Goal: Task Accomplishment & Management: Complete application form

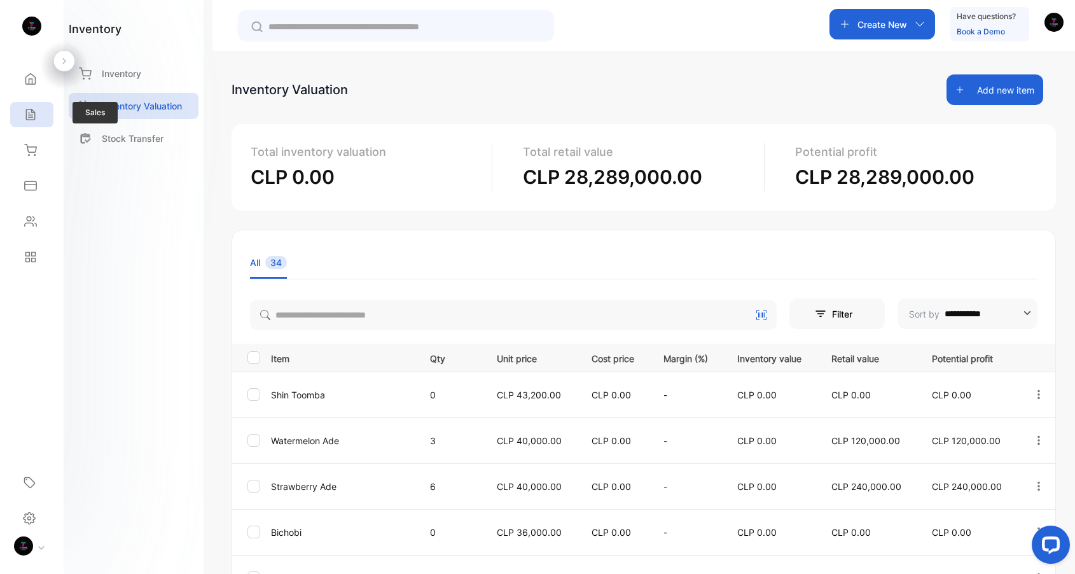
click at [34, 121] on div "Sales" at bounding box center [31, 114] width 43 height 25
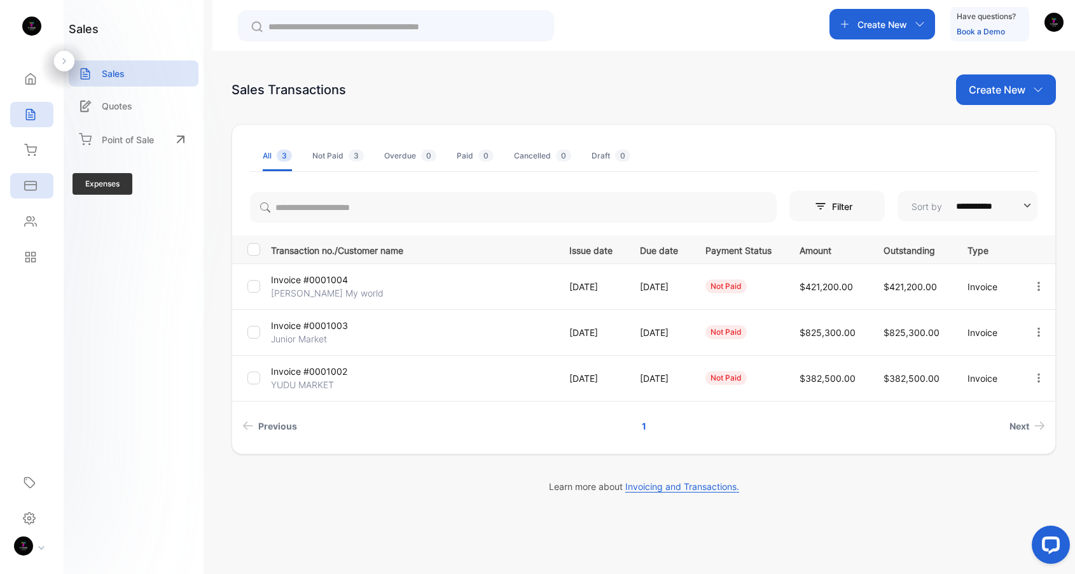
click at [34, 187] on icon at bounding box center [30, 185] width 13 height 13
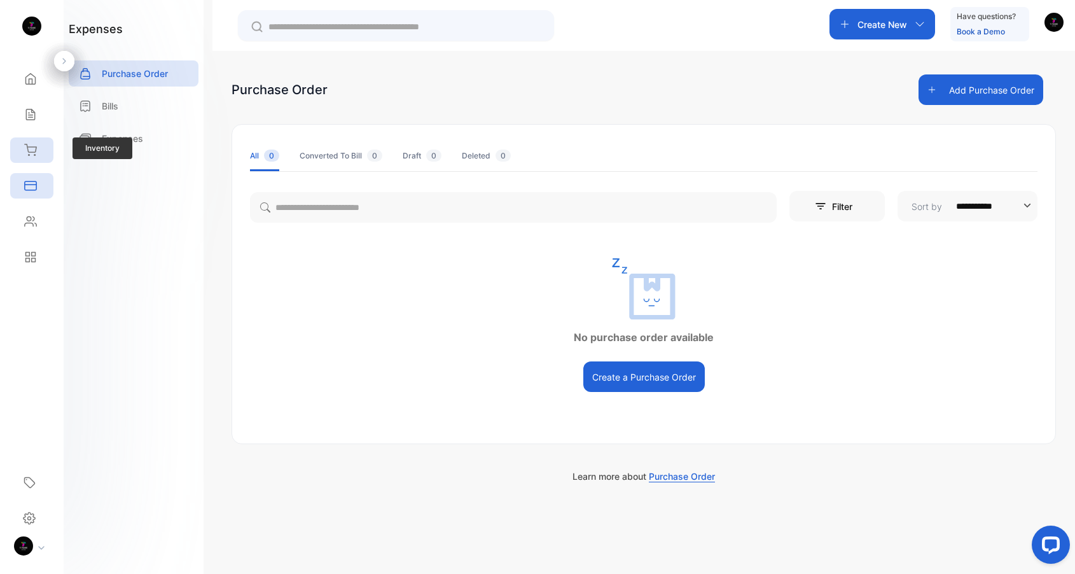
click at [31, 152] on icon at bounding box center [30, 149] width 11 height 11
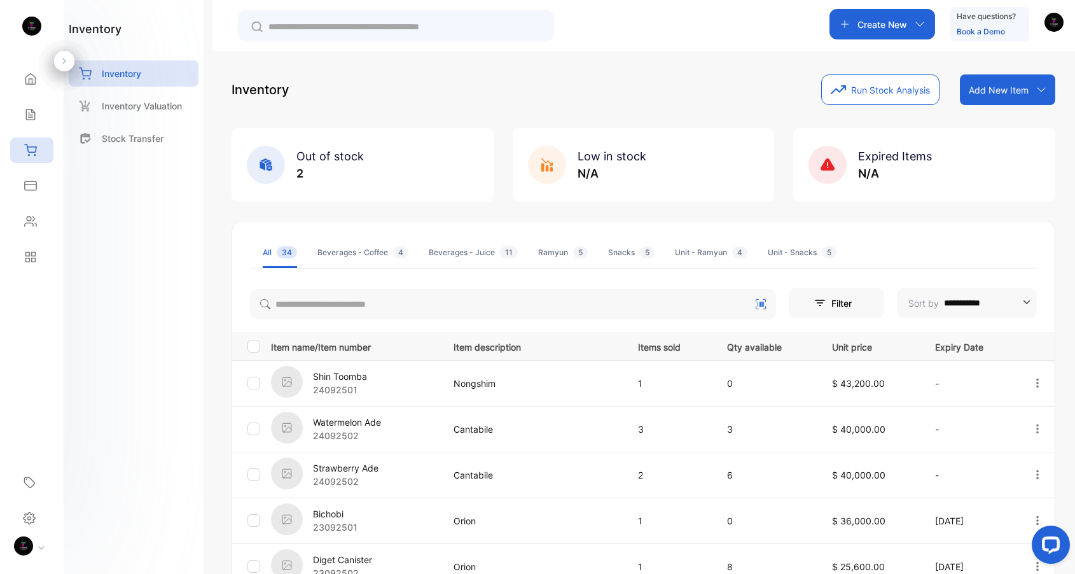
click at [359, 24] on input "text" at bounding box center [405, 26] width 273 height 13
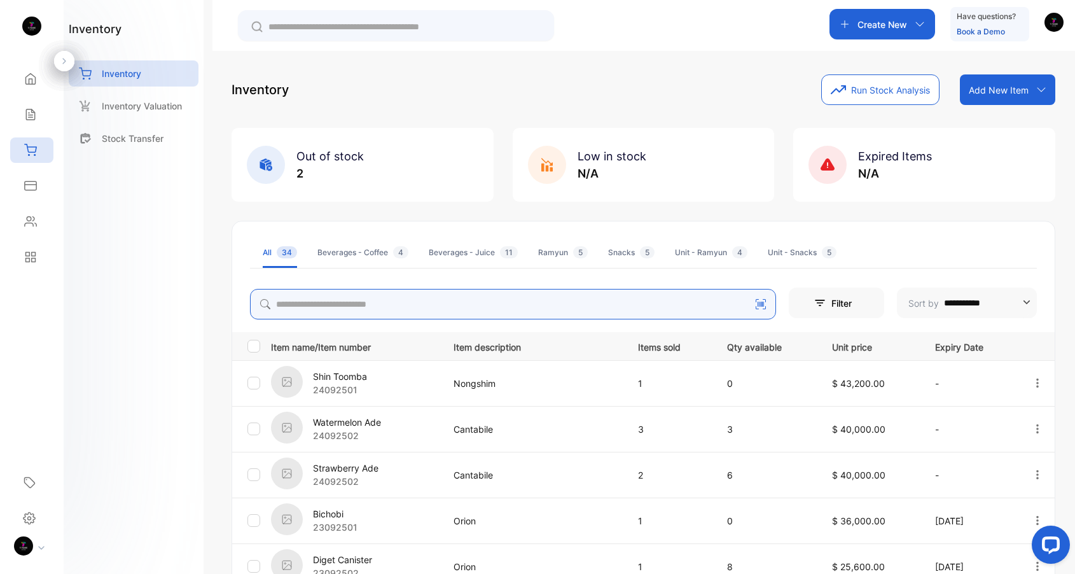
click at [355, 315] on input "search" at bounding box center [513, 304] width 526 height 31
type input "*"
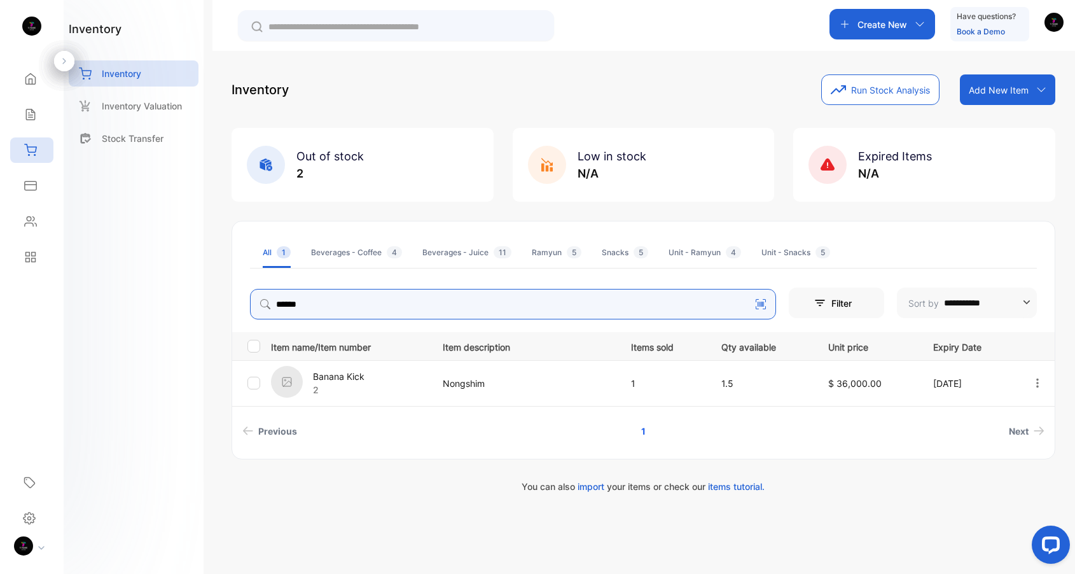
drag, startPoint x: 389, startPoint y: 303, endPoint x: 53, endPoint y: 285, distance: 336.5
click at [116, 290] on div "**********" at bounding box center [537, 325] width 1075 height 650
type input "*"
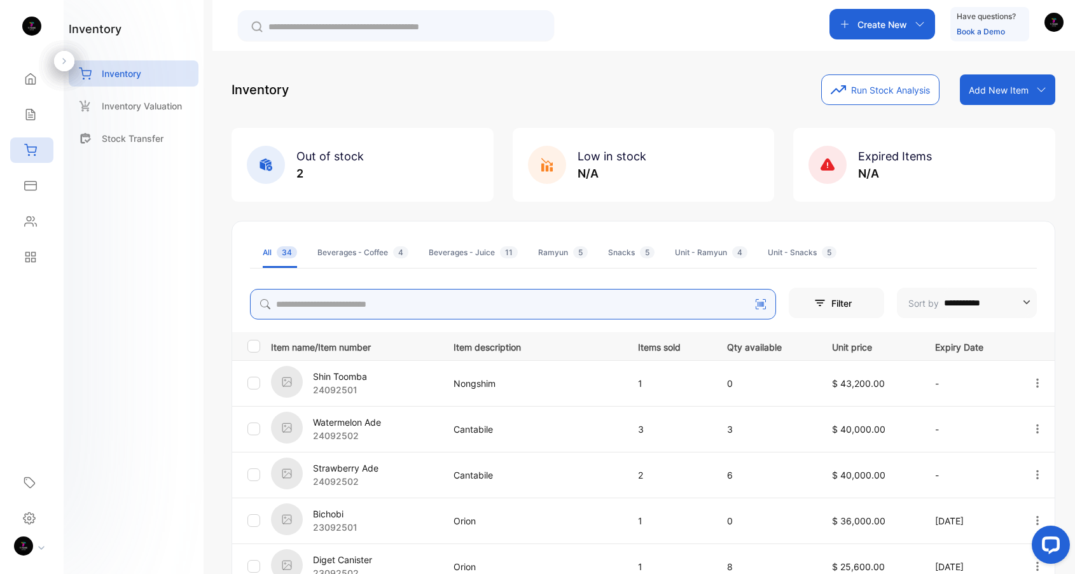
click at [477, 308] on input "search" at bounding box center [513, 304] width 526 height 31
type input "*"
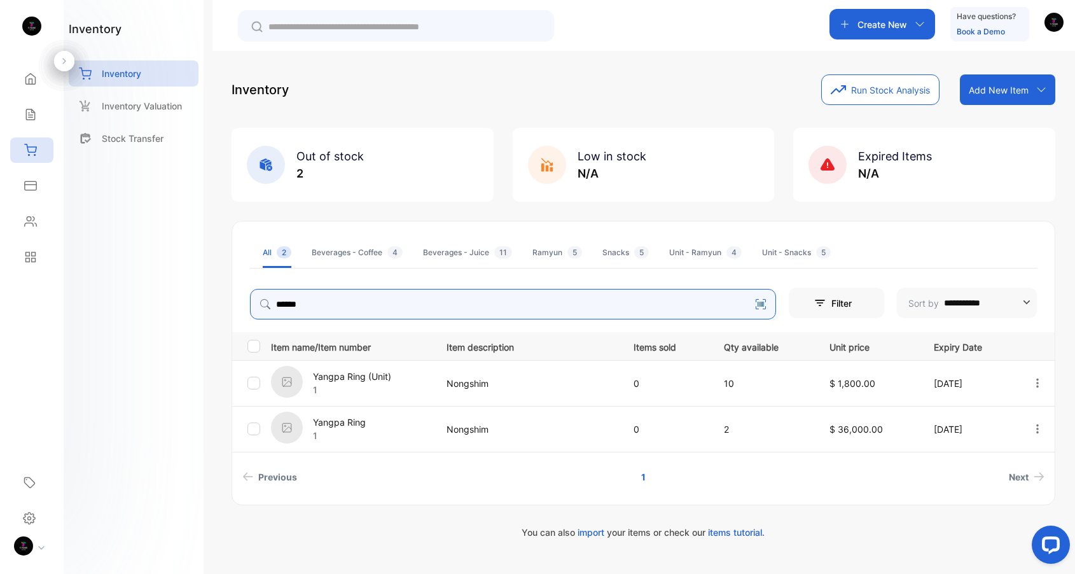
click at [359, 307] on input "******" at bounding box center [513, 304] width 526 height 31
type input "*"
type input "**********"
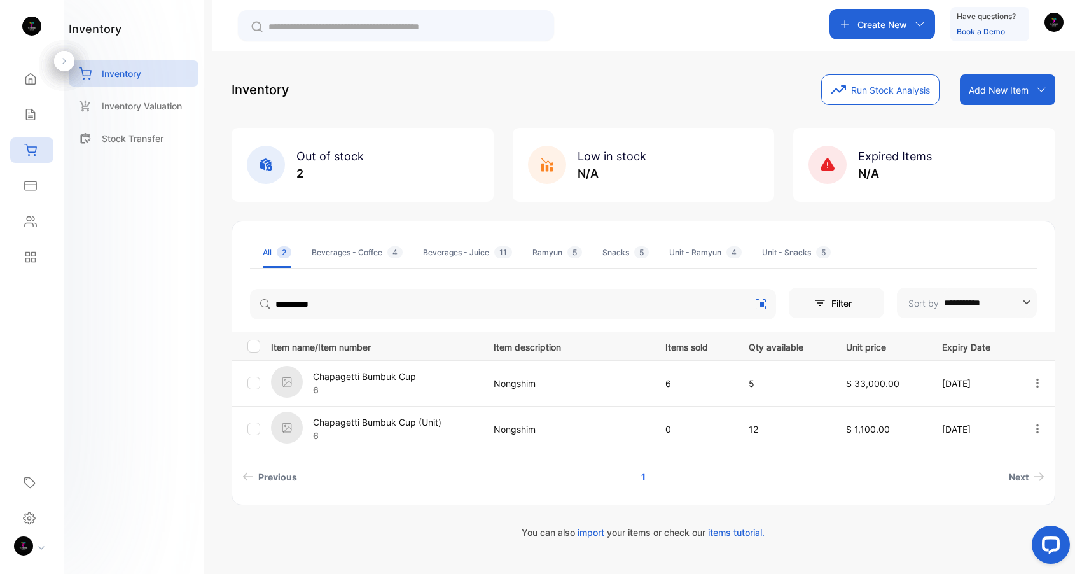
click at [390, 382] on p "Chapagetti Bumbuk Cup" at bounding box center [364, 376] width 103 height 13
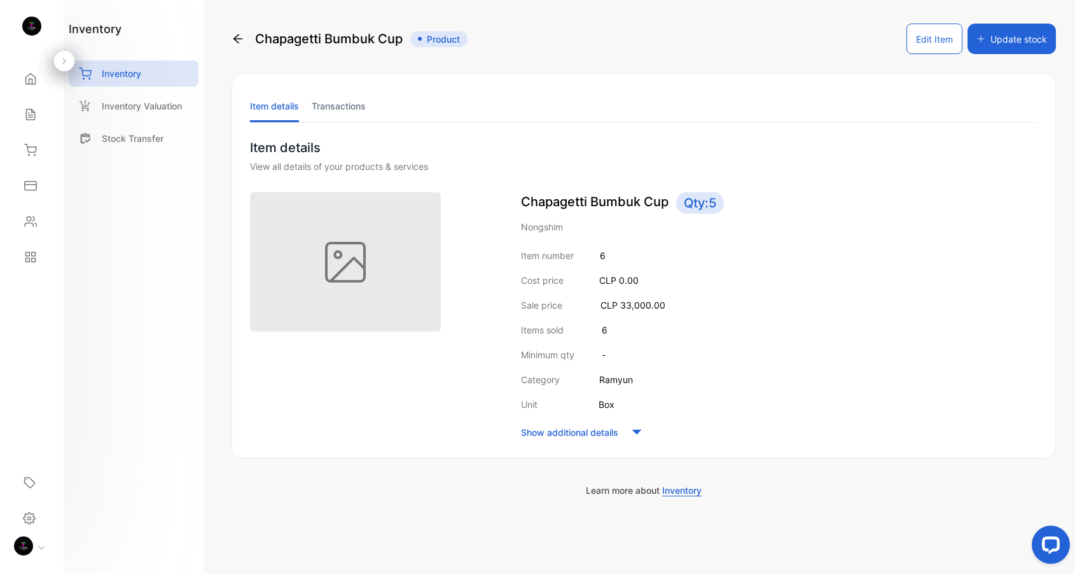
click at [330, 101] on li "Transactions" at bounding box center [339, 106] width 54 height 32
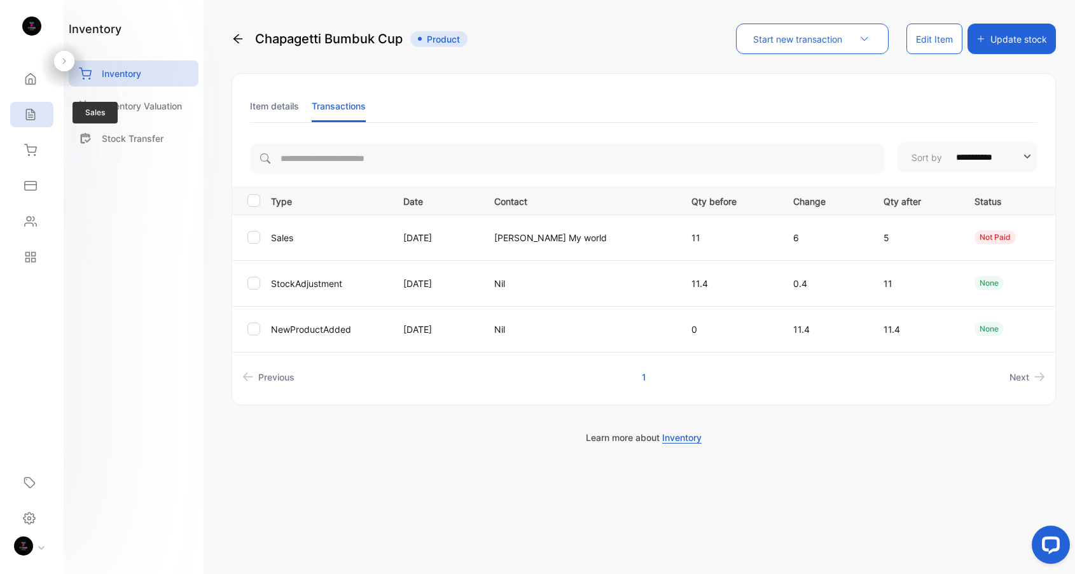
click at [39, 113] on div "Sales" at bounding box center [31, 114] width 43 height 25
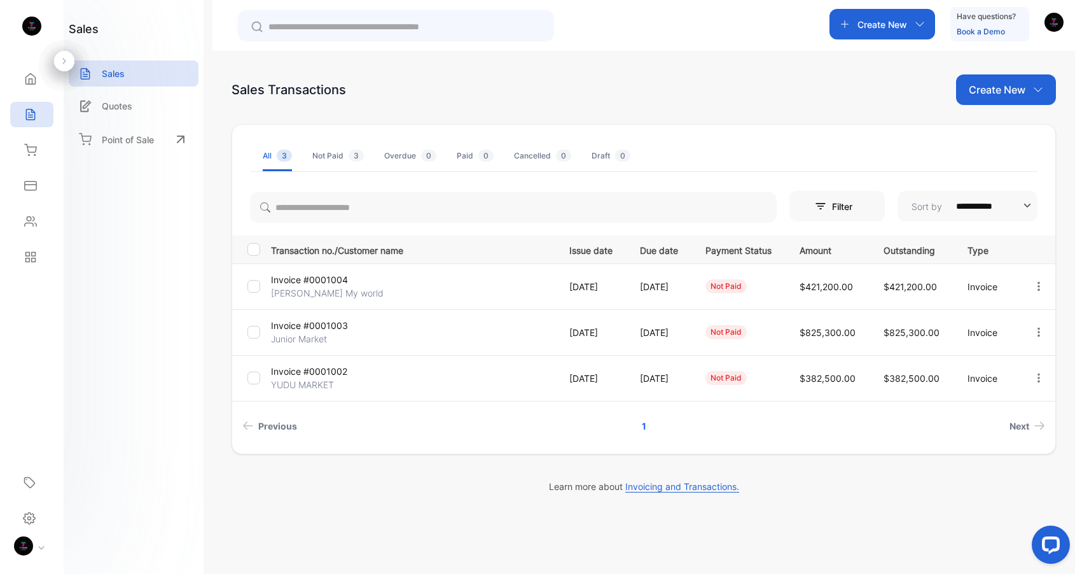
click at [862, 25] on p "Create New" at bounding box center [883, 24] width 50 height 13
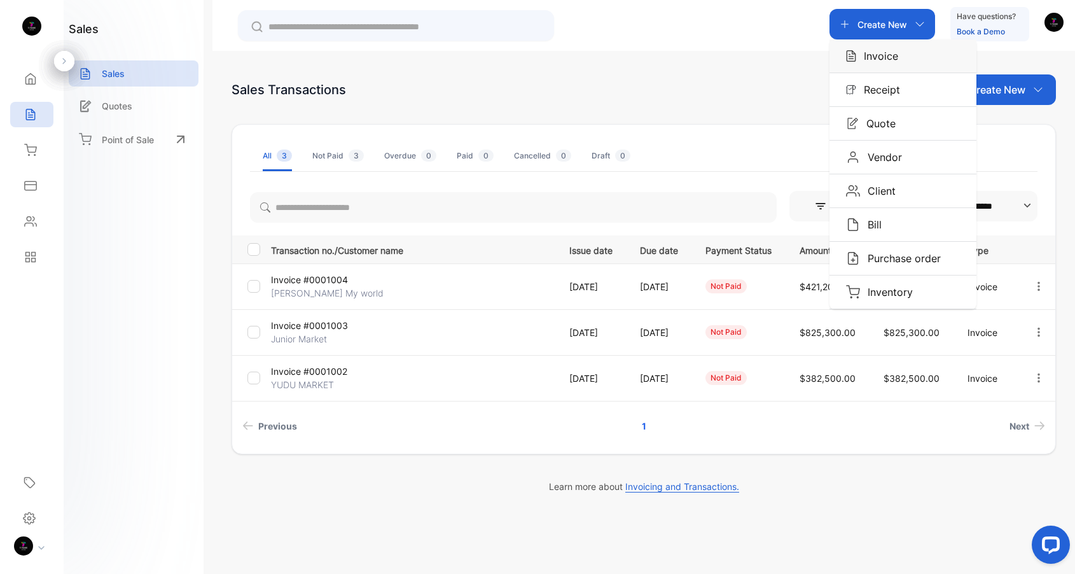
click at [883, 58] on p "Invoice" at bounding box center [877, 55] width 42 height 15
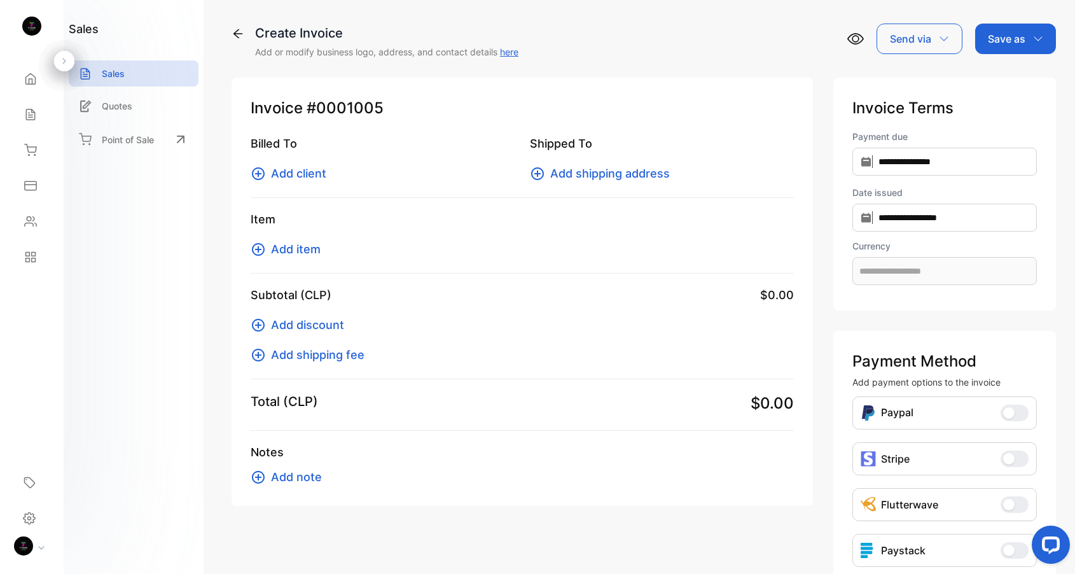
type input "**********"
click at [274, 171] on span "Add client" at bounding box center [298, 173] width 55 height 17
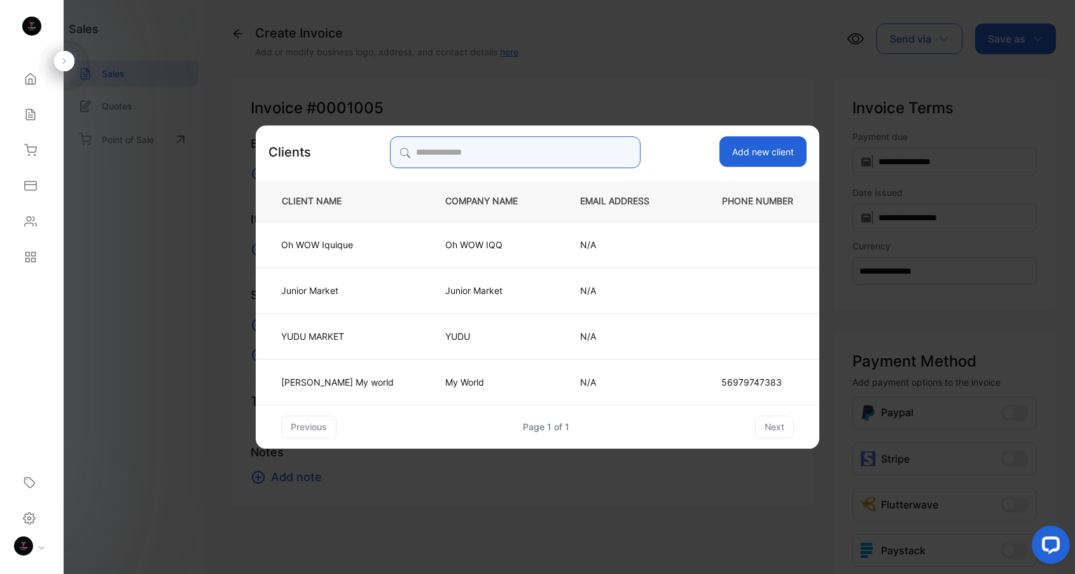
click at [536, 155] on input "search" at bounding box center [515, 152] width 251 height 32
click at [741, 147] on button "Add new client" at bounding box center [763, 152] width 87 height 31
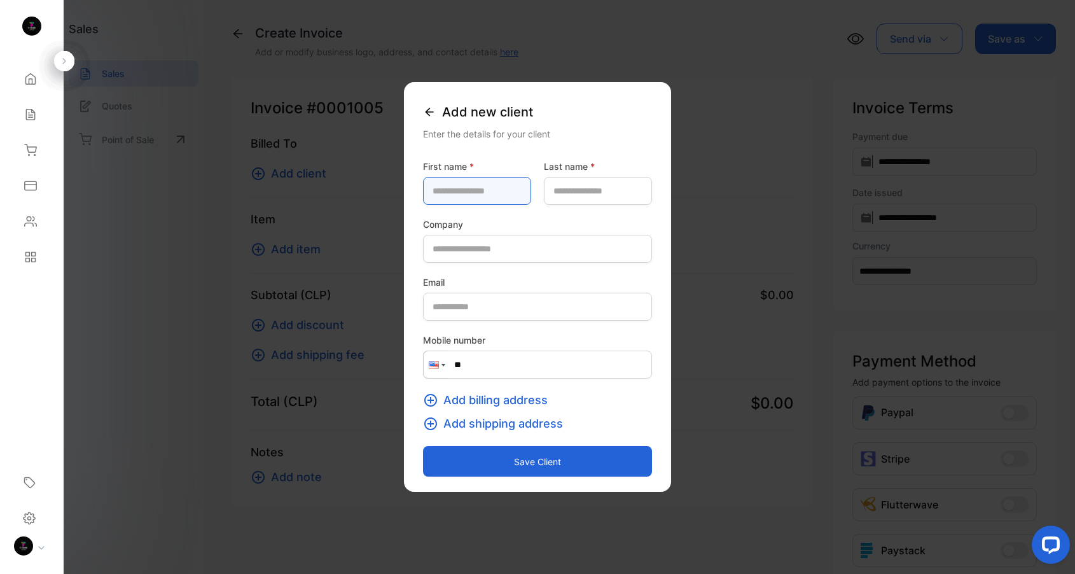
click at [493, 191] on name-inputfirstname "text" at bounding box center [477, 191] width 108 height 28
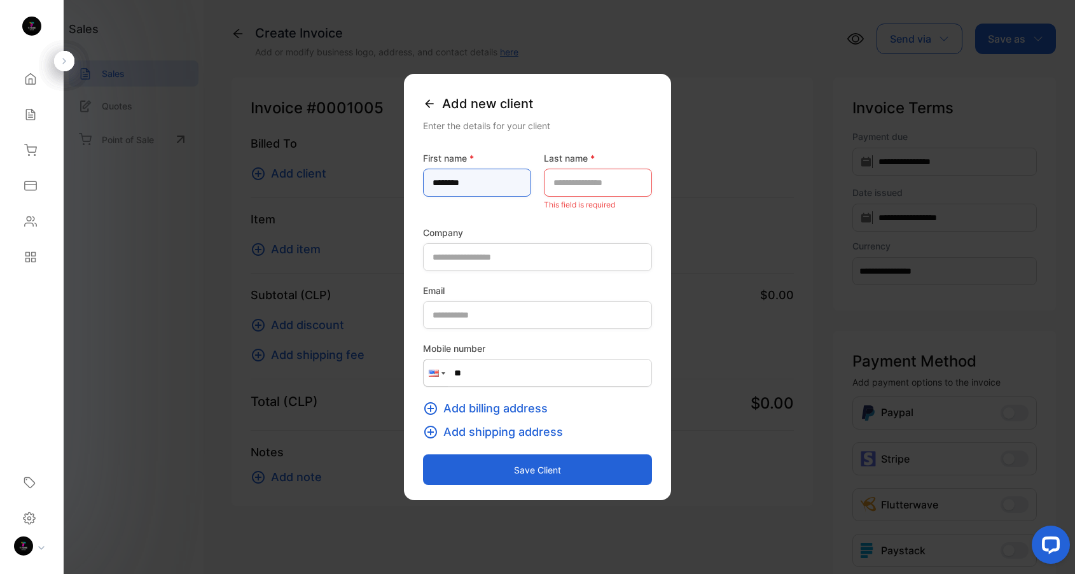
type name-inputfirstname "********"
type name-inputlastname "*"
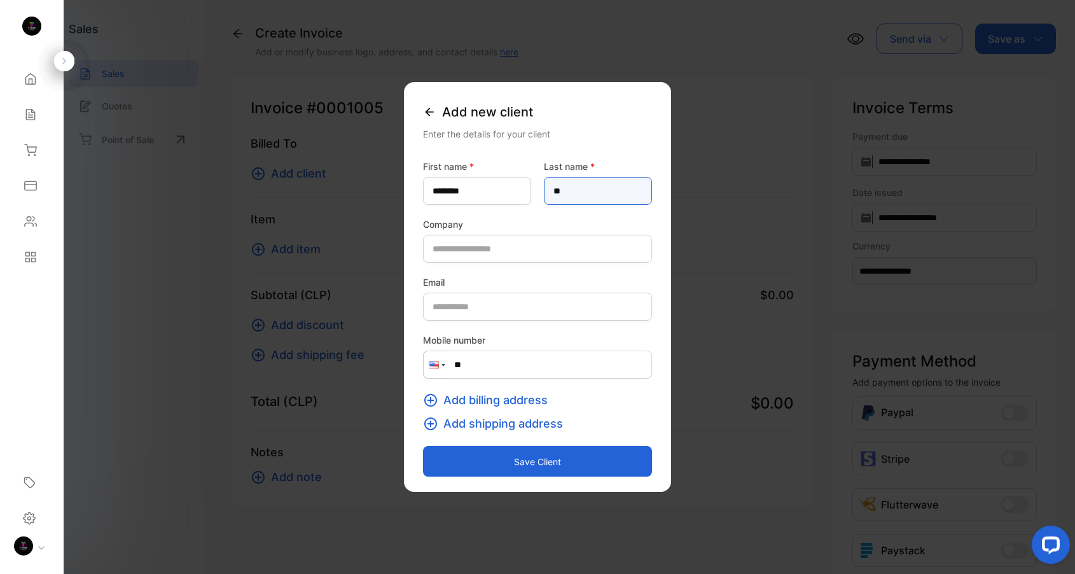
type name-inputlastname "**"
click at [531, 459] on button "Save client" at bounding box center [537, 461] width 229 height 31
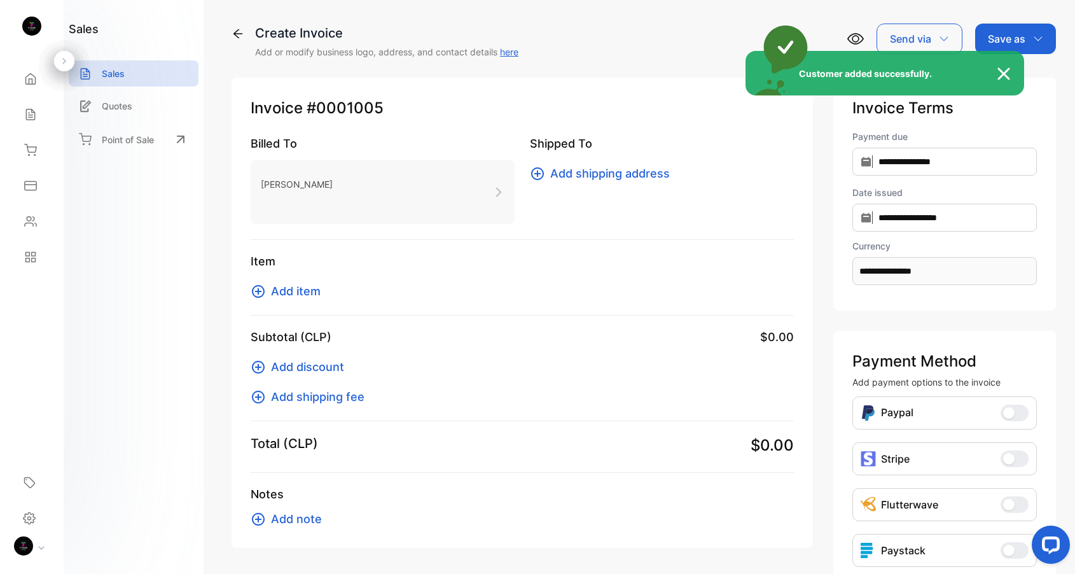
click at [287, 297] on div "Customer added successfully." at bounding box center [537, 287] width 1075 height 574
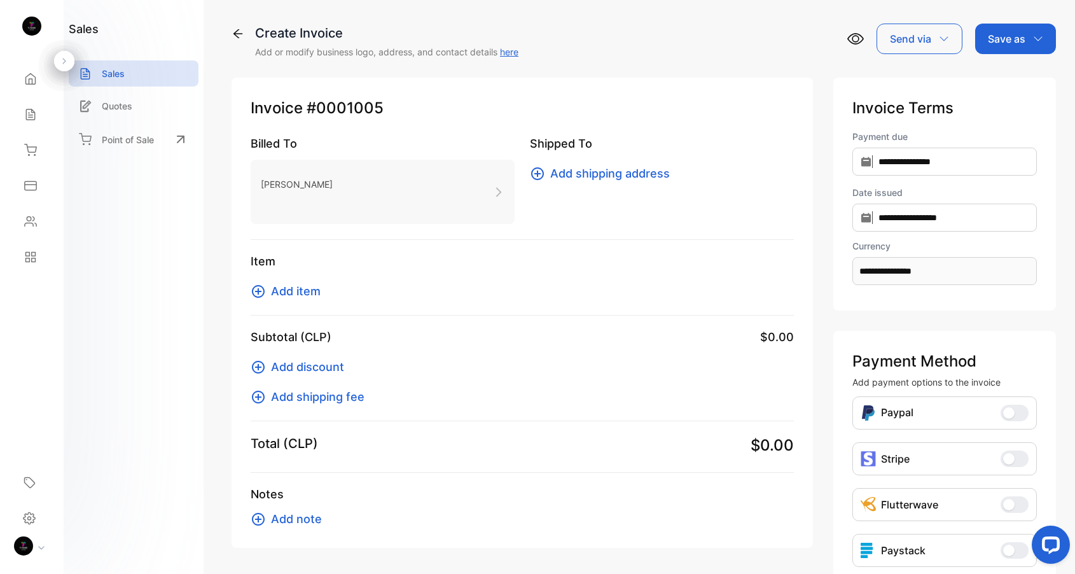
click at [265, 288] on icon at bounding box center [258, 291] width 15 height 15
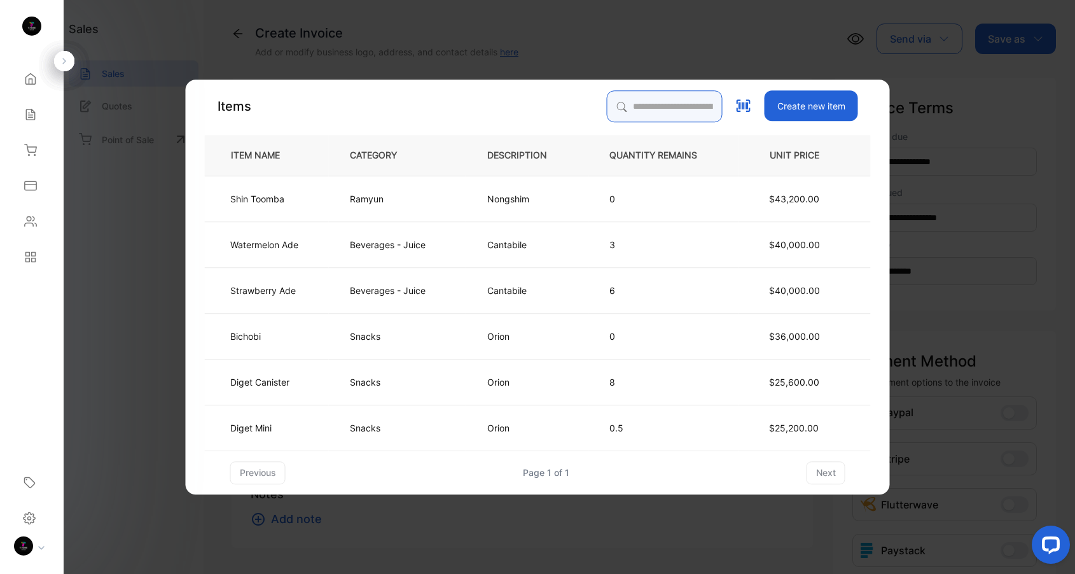
click at [696, 109] on input "search" at bounding box center [665, 106] width 116 height 32
type input "**********"
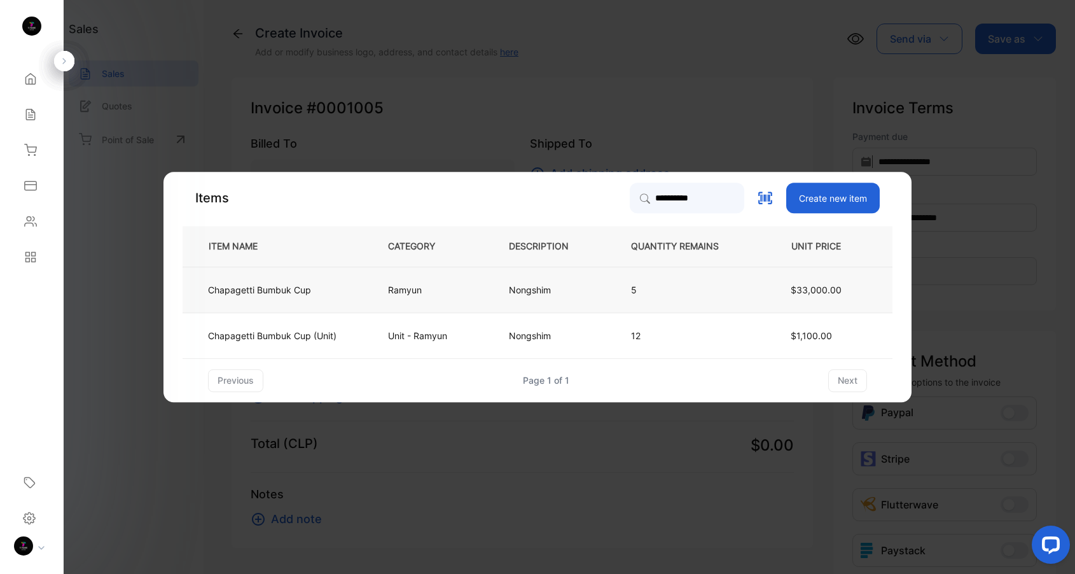
click at [294, 297] on td "Chapagetti Bumbuk Cup" at bounding box center [275, 290] width 185 height 46
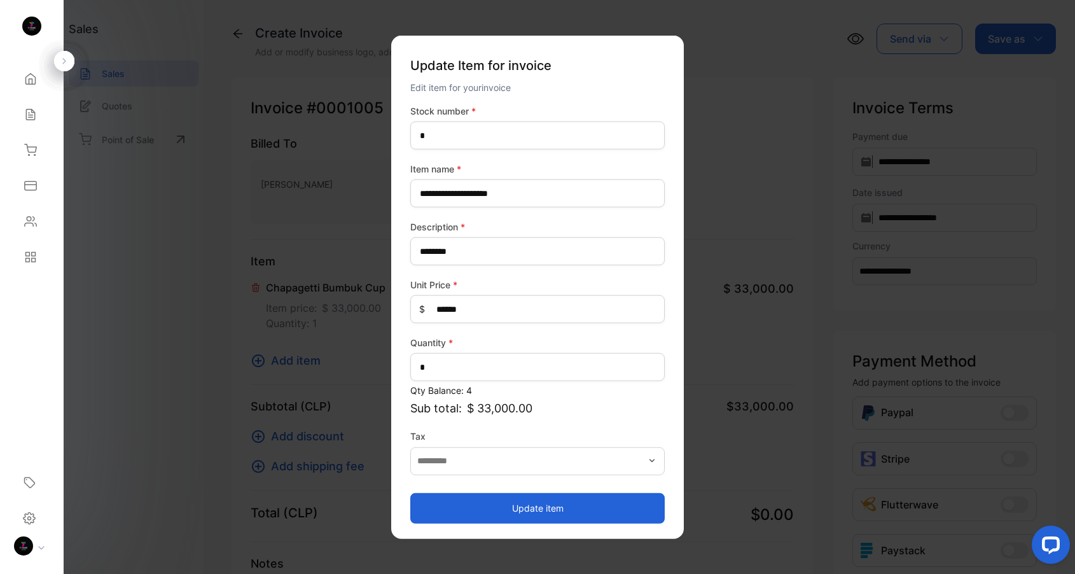
click at [549, 515] on button "Update item" at bounding box center [537, 507] width 255 height 31
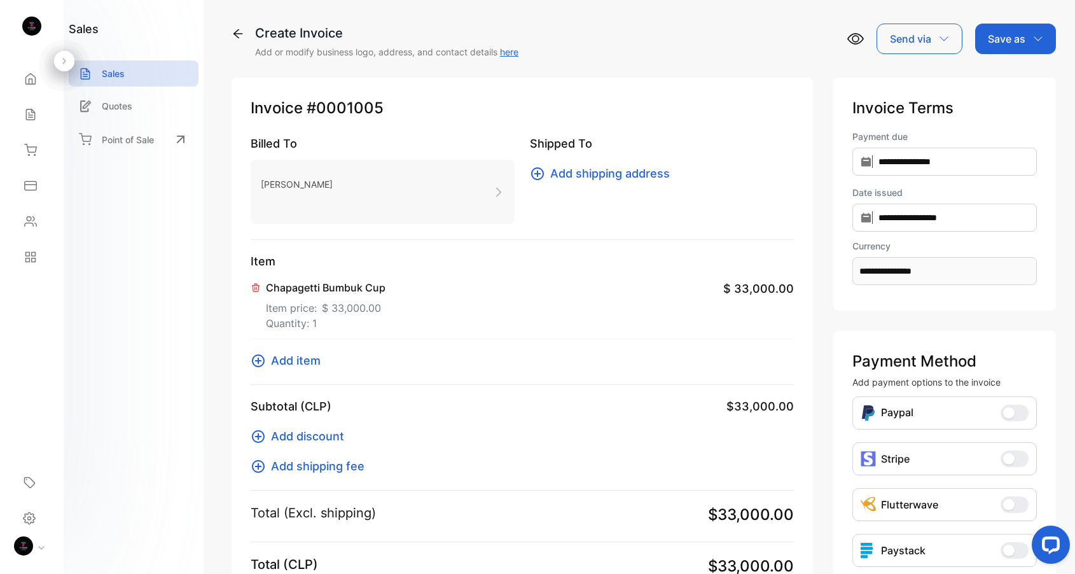
click at [996, 45] on p "Save as" at bounding box center [1007, 38] width 38 height 15
click at [1006, 80] on div "Invoice" at bounding box center [1012, 80] width 73 height 25
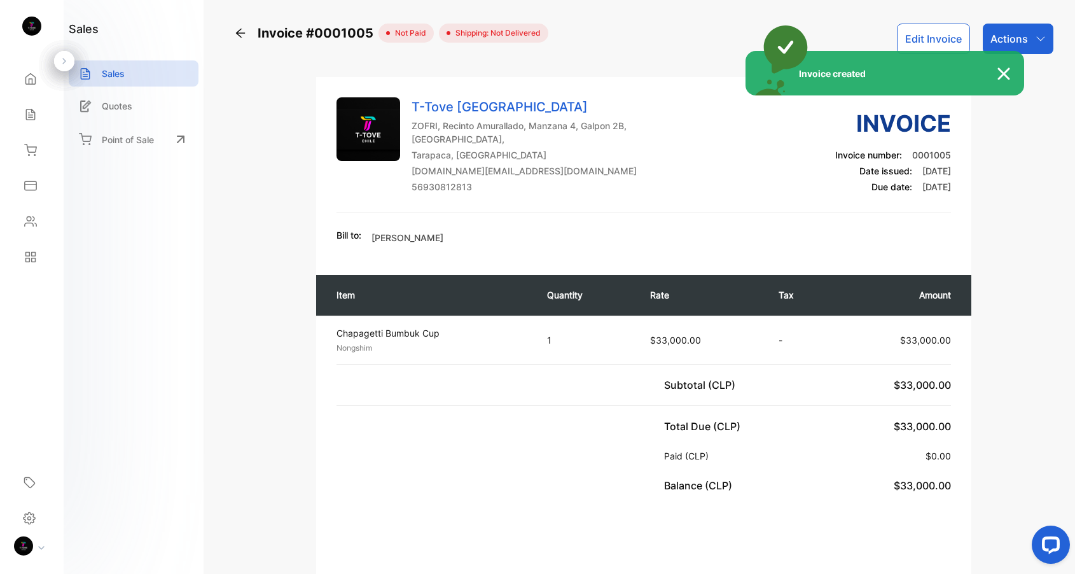
click at [1005, 76] on img at bounding box center [1010, 73] width 28 height 15
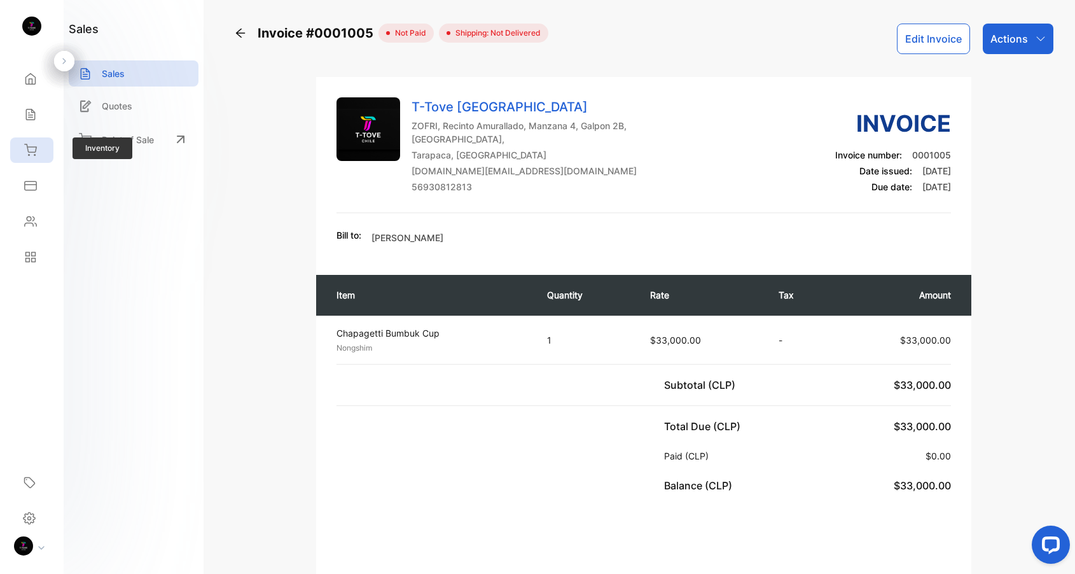
click at [34, 145] on icon at bounding box center [30, 150] width 13 height 13
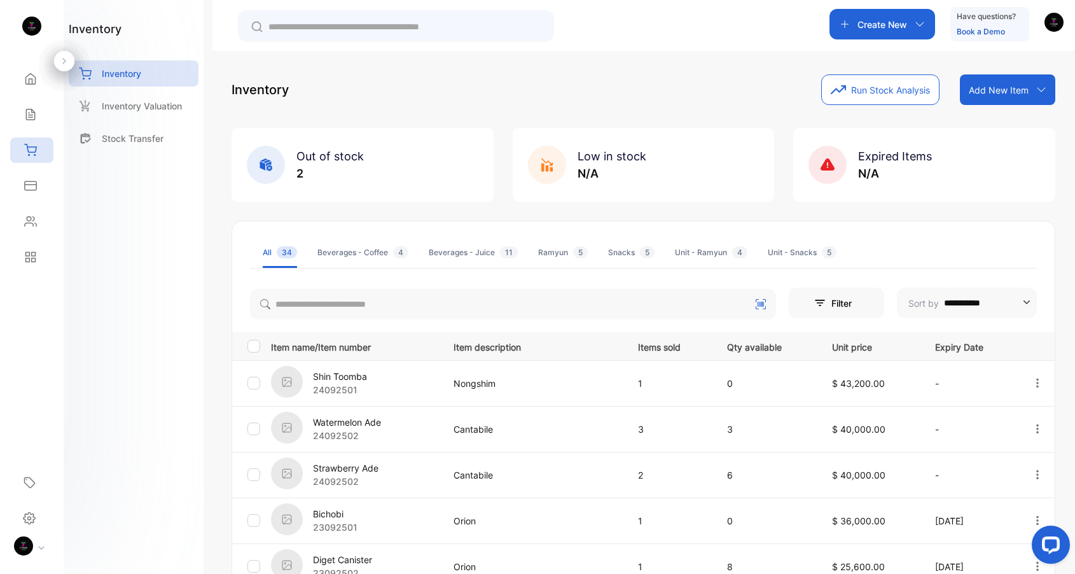
click at [556, 254] on div "Ramyun 5" at bounding box center [563, 252] width 50 height 11
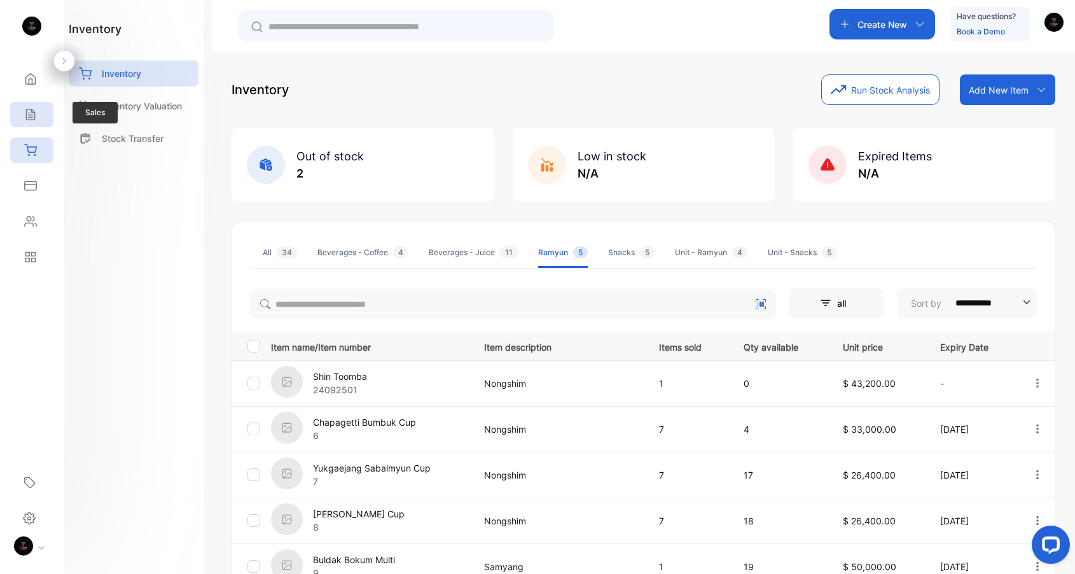
click at [17, 117] on div "Sales" at bounding box center [31, 114] width 43 height 25
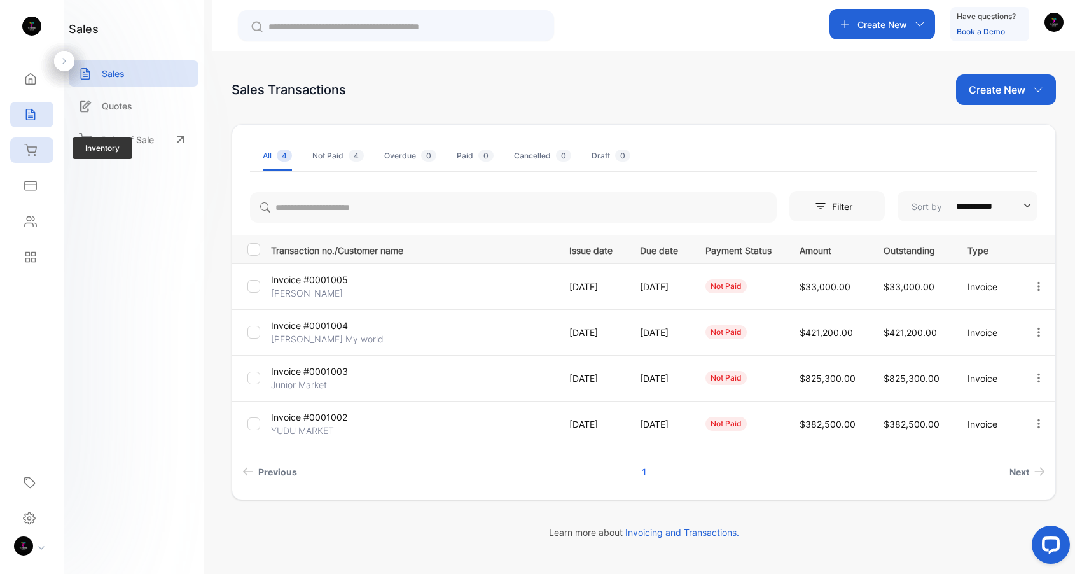
click at [31, 153] on icon at bounding box center [30, 150] width 13 height 13
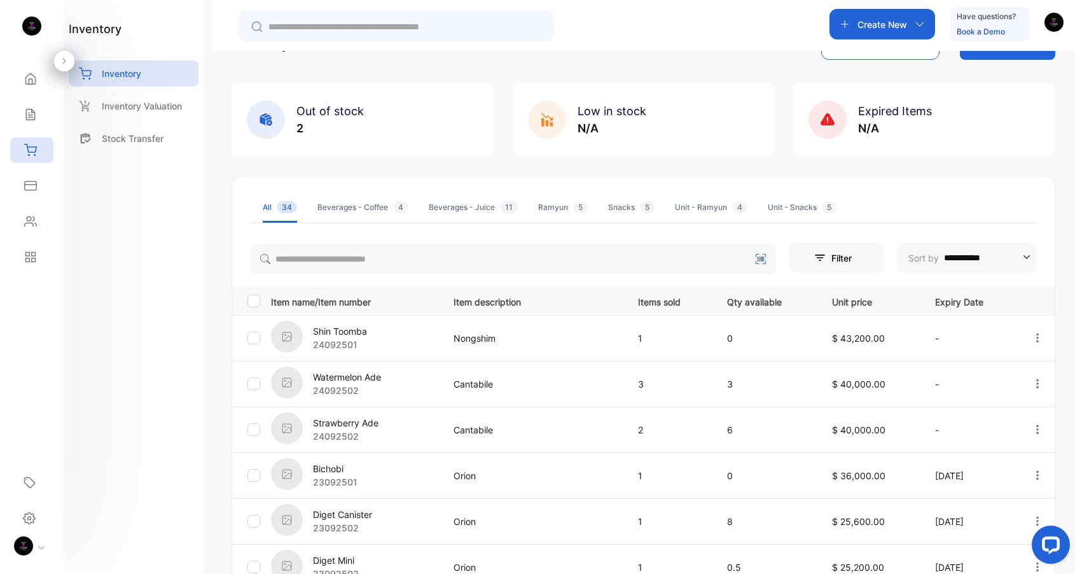
scroll to position [46, 0]
click at [303, 129] on p "2" at bounding box center [330, 126] width 67 height 17
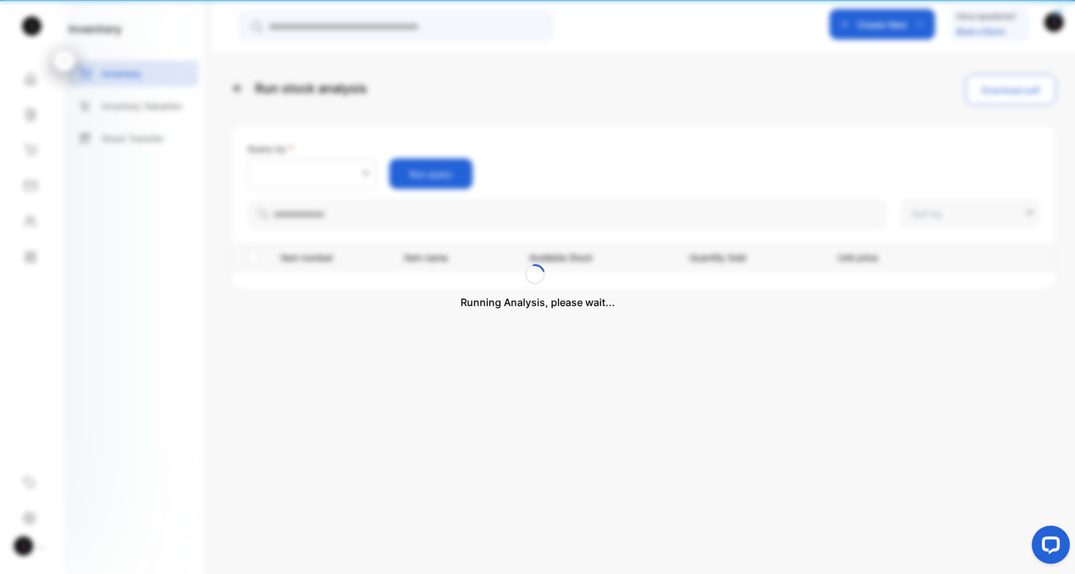
type input "**********"
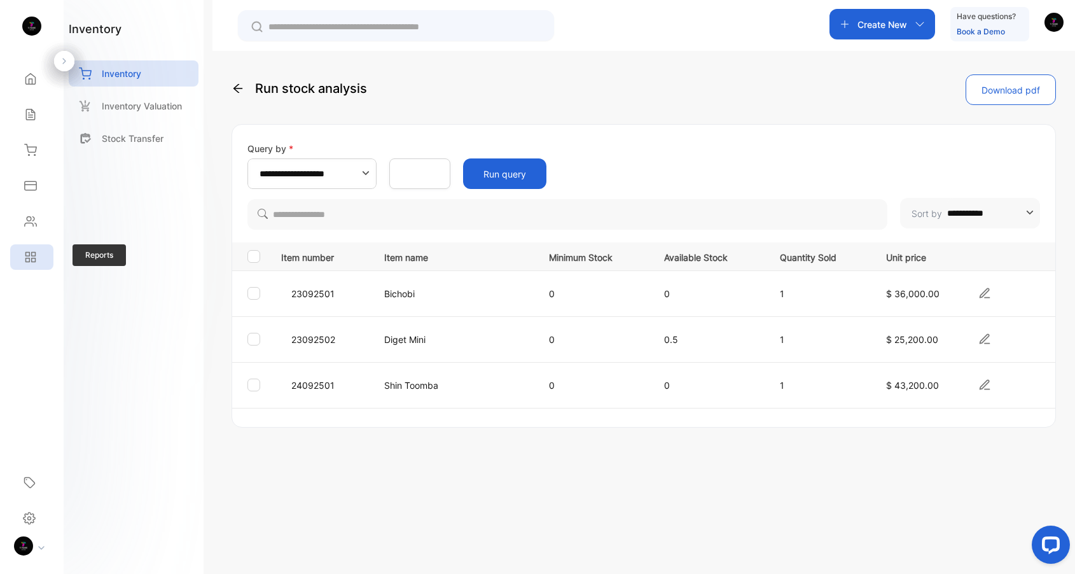
click at [38, 259] on div "Reports" at bounding box center [31, 256] width 43 height 25
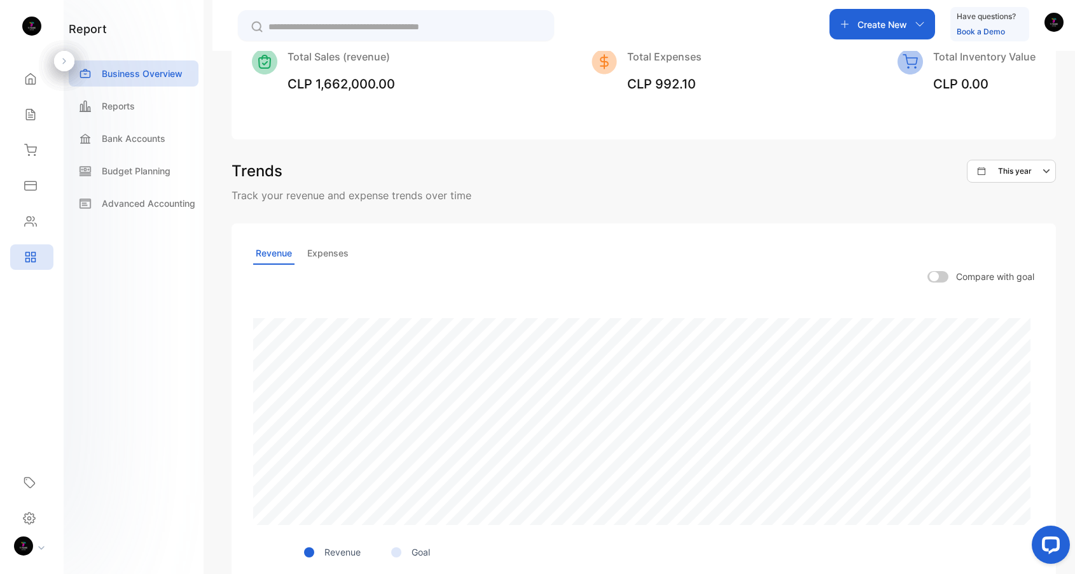
scroll to position [243, 0]
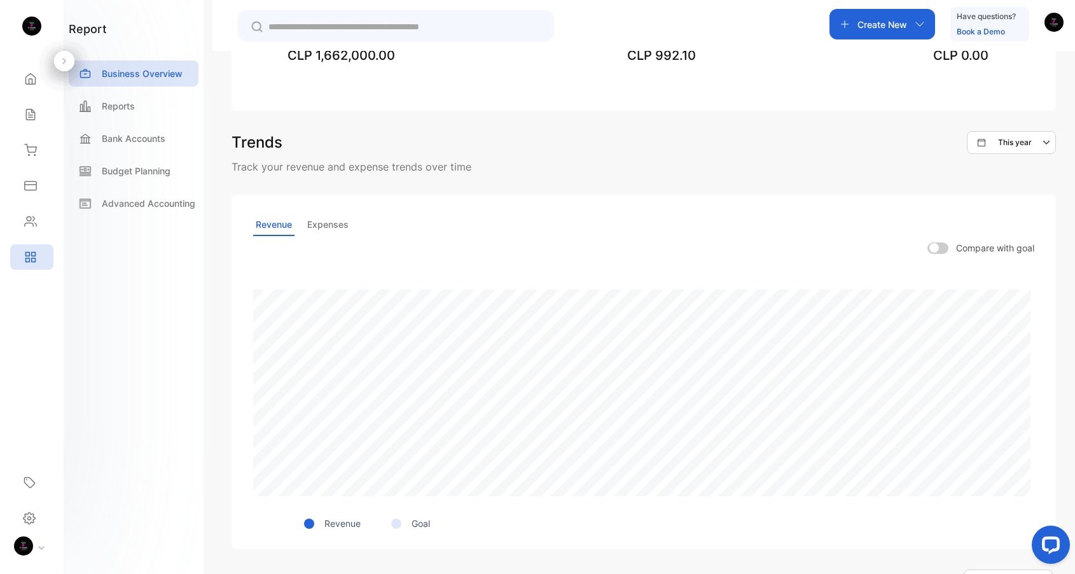
click at [324, 234] on p "Expenses" at bounding box center [328, 225] width 46 height 22
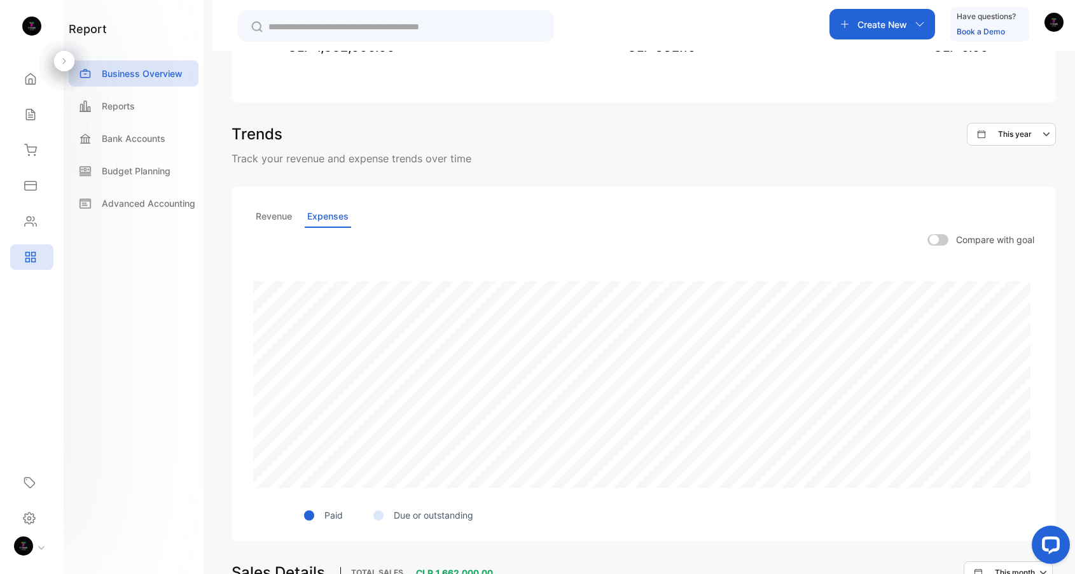
scroll to position [246, 0]
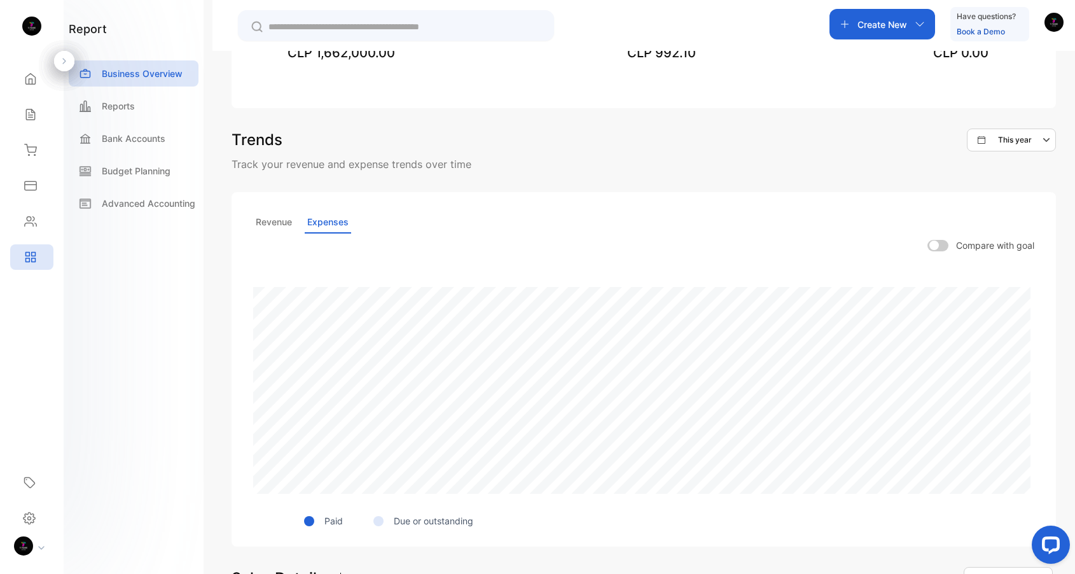
click at [1012, 131] on button "This year" at bounding box center [1011, 140] width 89 height 23
click at [1018, 225] on p "This week" at bounding box center [1023, 229] width 37 height 11
click at [1006, 141] on p "This week" at bounding box center [1016, 139] width 37 height 11
click at [1011, 207] on p "This month" at bounding box center [1025, 204] width 40 height 11
click at [727, 241] on div "Compare with goal" at bounding box center [643, 245] width 781 height 13
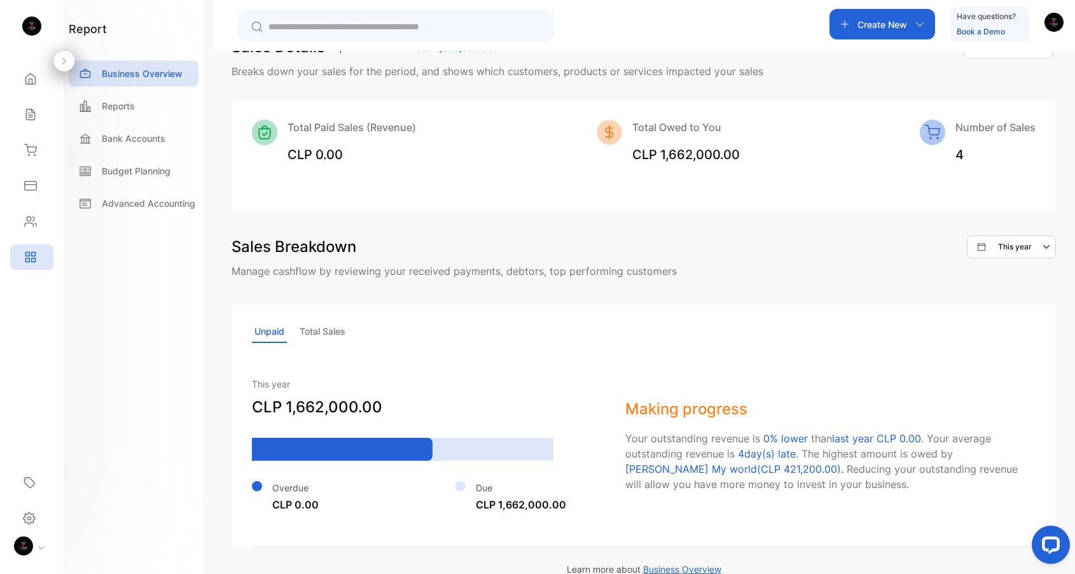
scroll to position [797, 0]
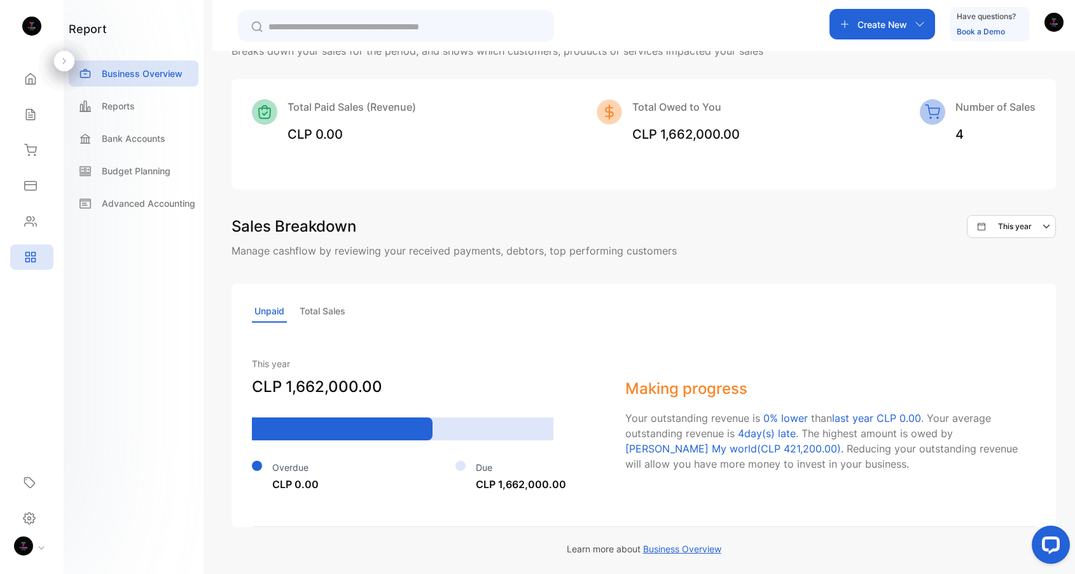
click at [335, 312] on p "Total Sales" at bounding box center [322, 311] width 51 height 22
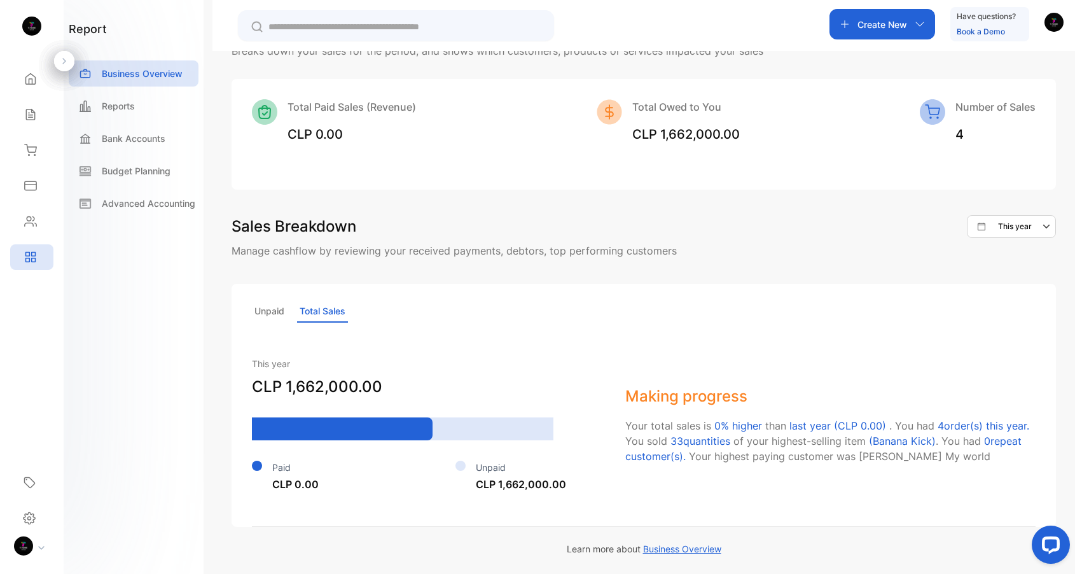
click at [262, 307] on p "Unpaid" at bounding box center [269, 311] width 35 height 22
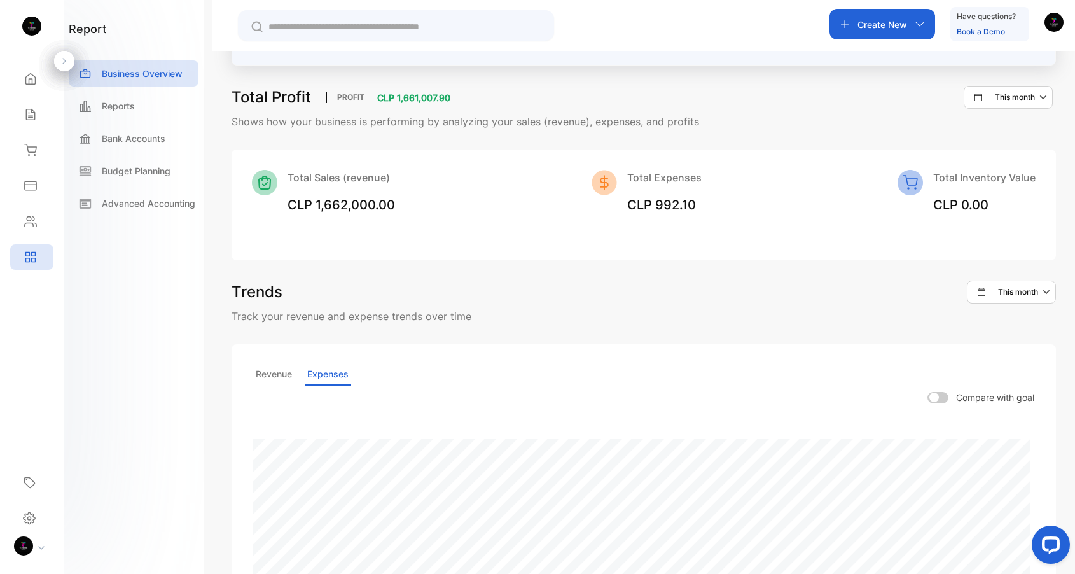
scroll to position [0, 0]
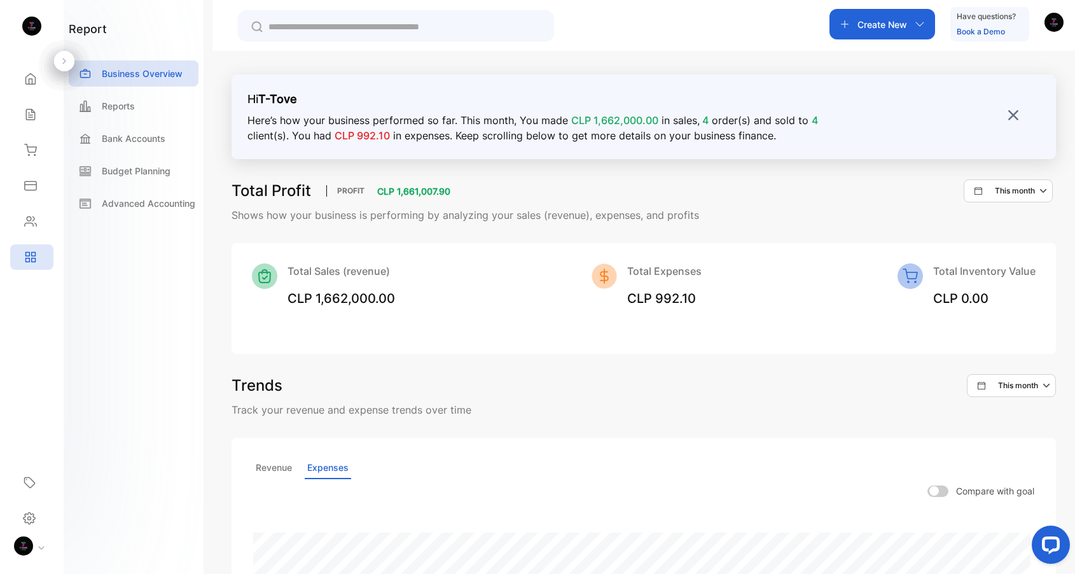
click at [666, 297] on span "CLP 992.10" at bounding box center [661, 298] width 69 height 15
click at [1010, 118] on img at bounding box center [1013, 115] width 13 height 13
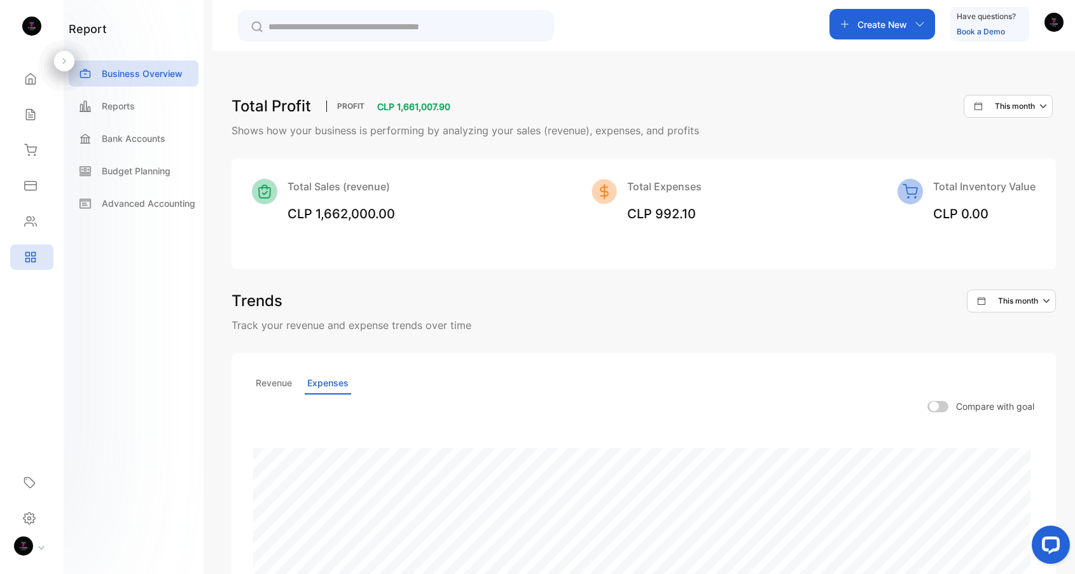
click at [673, 217] on span "CLP 992.10" at bounding box center [661, 213] width 69 height 15
click at [109, 104] on p "Reports" at bounding box center [118, 105] width 33 height 13
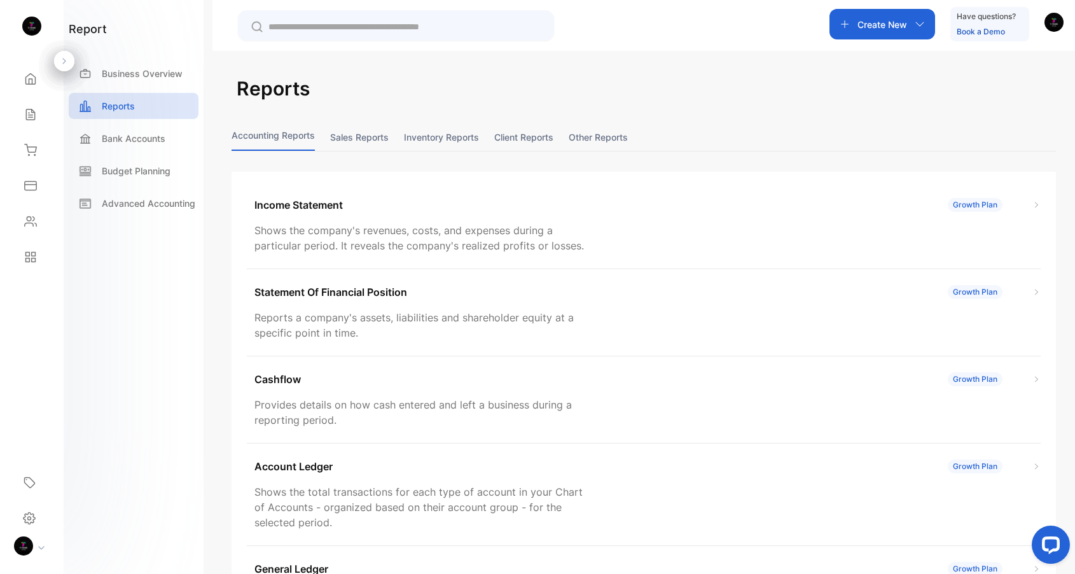
click at [594, 136] on button "Other reports" at bounding box center [598, 136] width 59 height 27
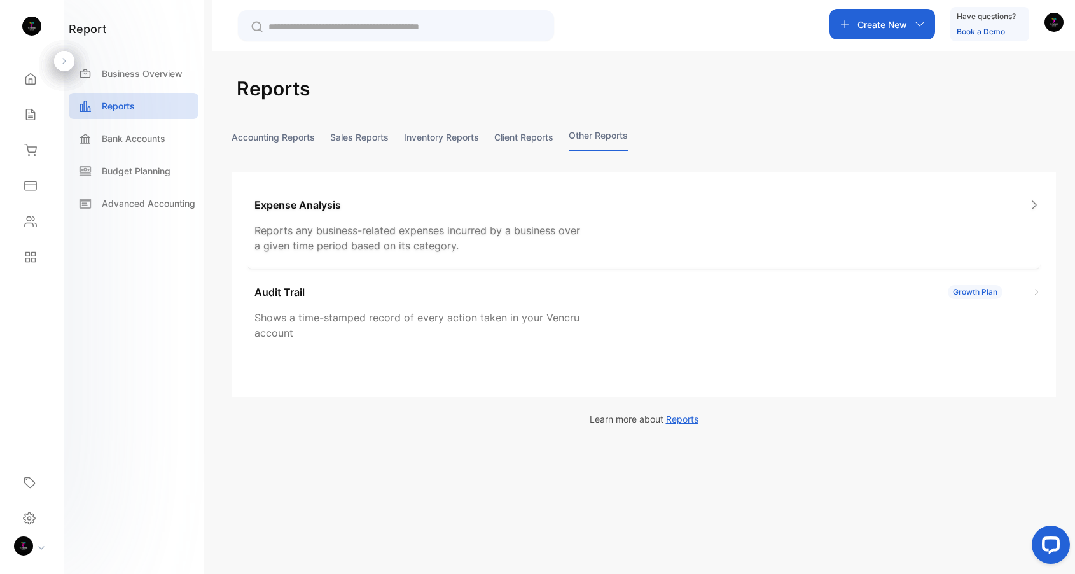
click at [447, 220] on div "Expense Analysis Reports any business-related expenses incurred by a business o…" at bounding box center [644, 225] width 794 height 87
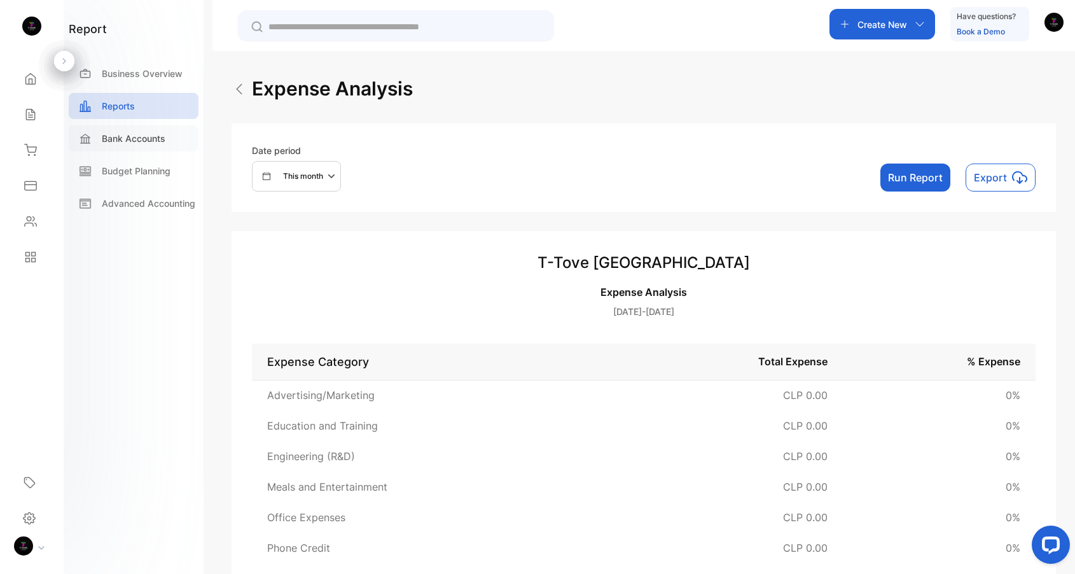
click at [134, 127] on div "Bank Accounts" at bounding box center [134, 138] width 130 height 26
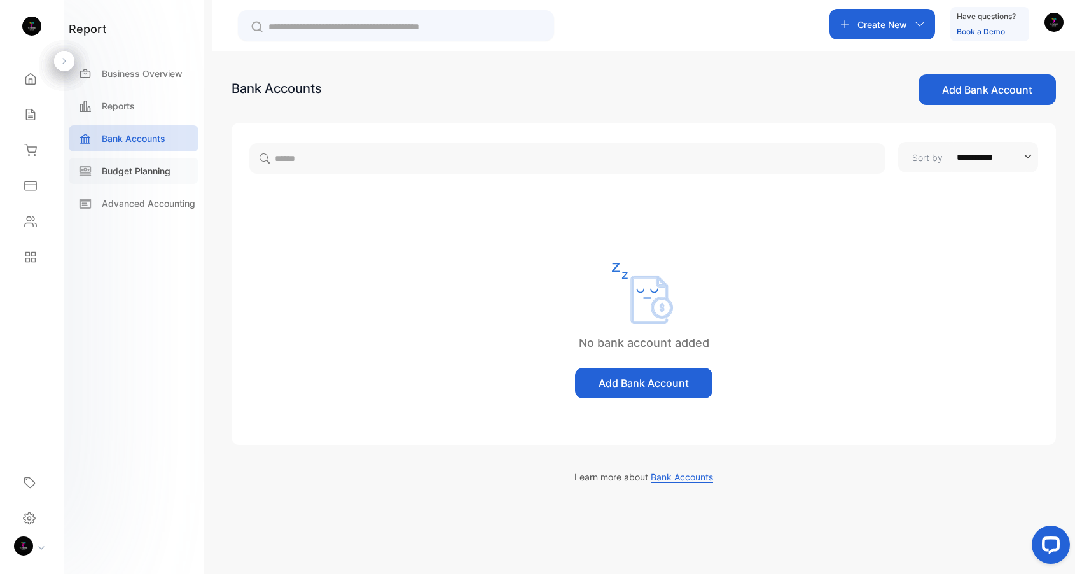
click at [141, 182] on div "Budget Planning" at bounding box center [134, 171] width 130 height 26
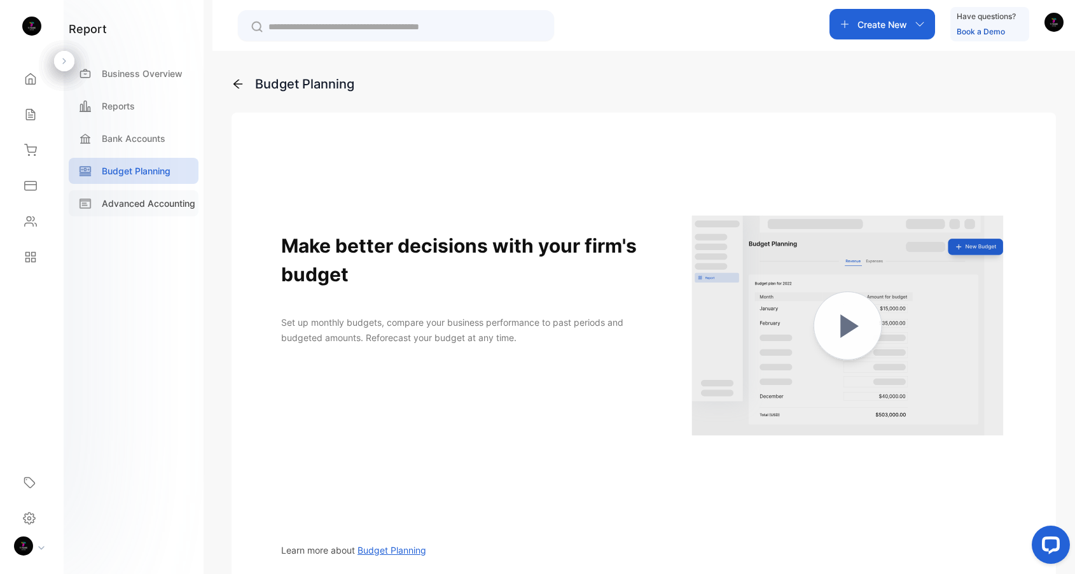
click at [144, 202] on p "Advanced Accounting" at bounding box center [149, 203] width 94 height 13
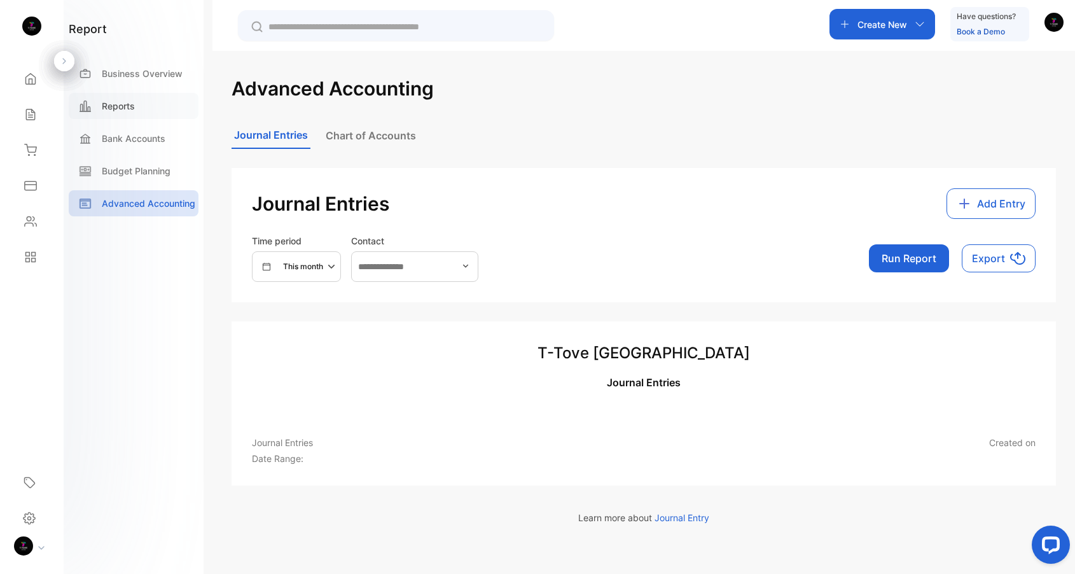
click at [109, 112] on p "Reports" at bounding box center [118, 105] width 33 height 13
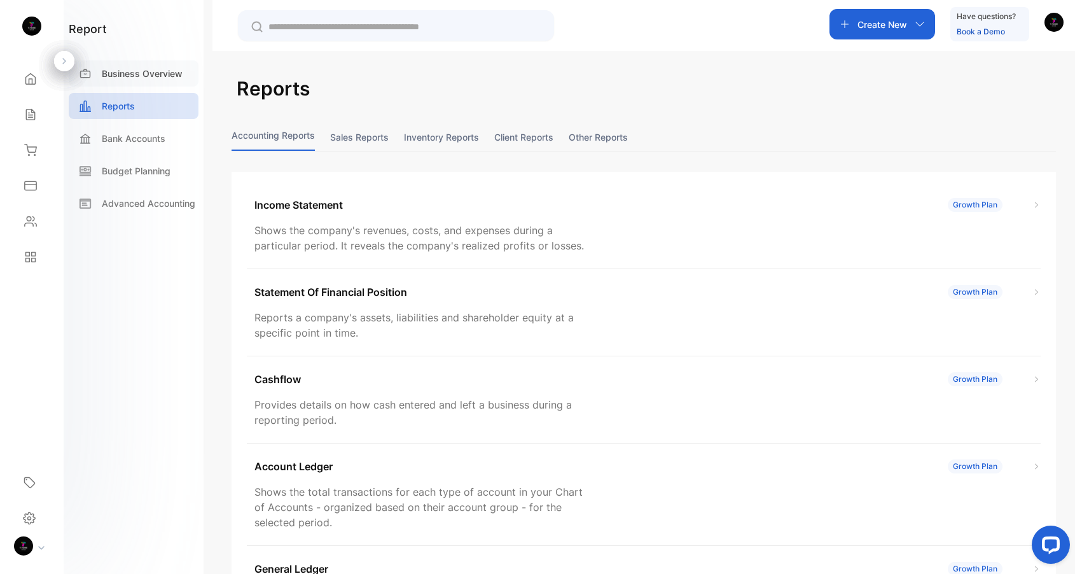
click at [141, 84] on div "Business Overview" at bounding box center [134, 73] width 130 height 26
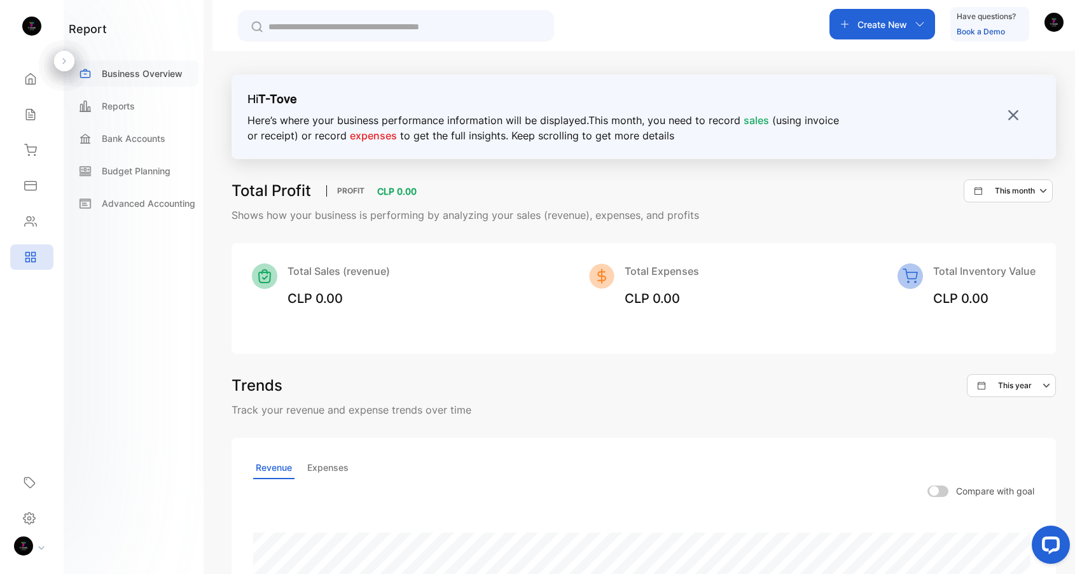
click at [139, 75] on p "Business Overview" at bounding box center [142, 73] width 81 height 13
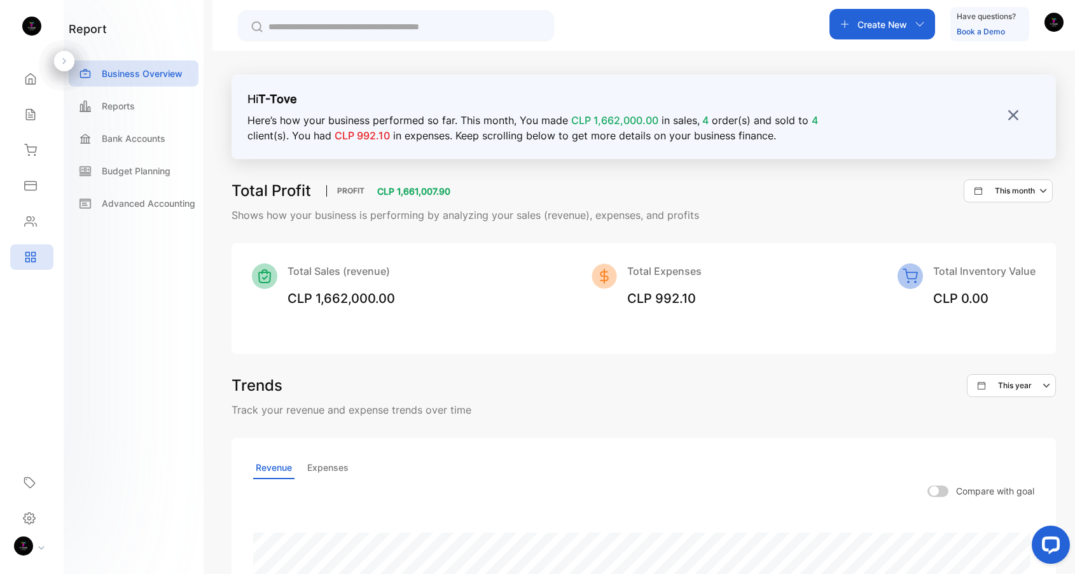
click at [629, 395] on div "Trends This year" at bounding box center [644, 385] width 825 height 23
click at [38, 225] on div "Contacts" at bounding box center [31, 221] width 43 height 25
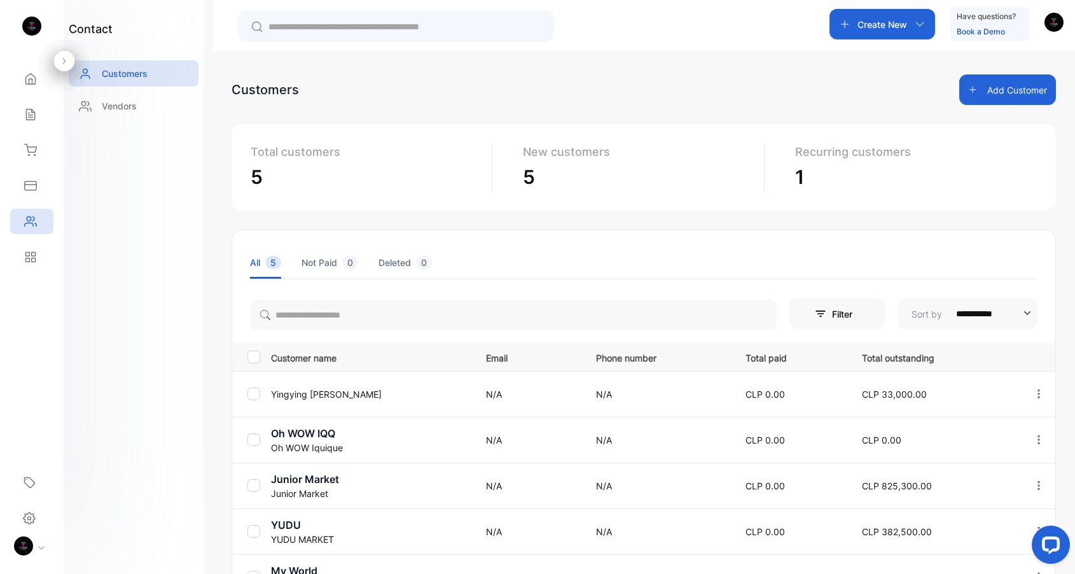
click at [797, 183] on p "1" at bounding box center [911, 177] width 232 height 29
click at [827, 155] on p "Recurring customers" at bounding box center [911, 151] width 232 height 17
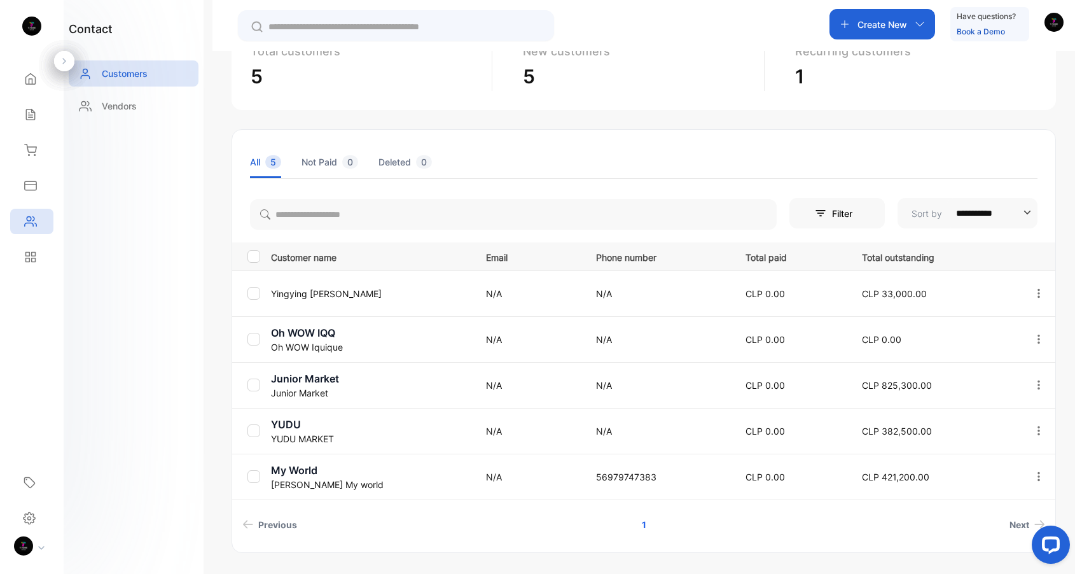
scroll to position [102, 0]
click at [306, 291] on p "[PERSON_NAME]" at bounding box center [370, 291] width 199 height 13
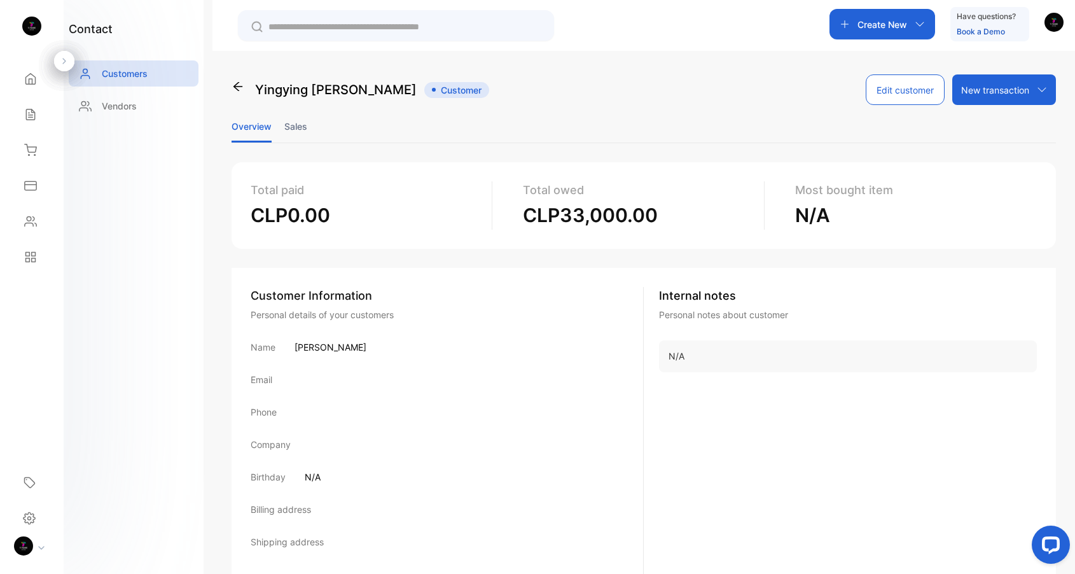
click at [242, 92] on icon at bounding box center [238, 86] width 13 height 13
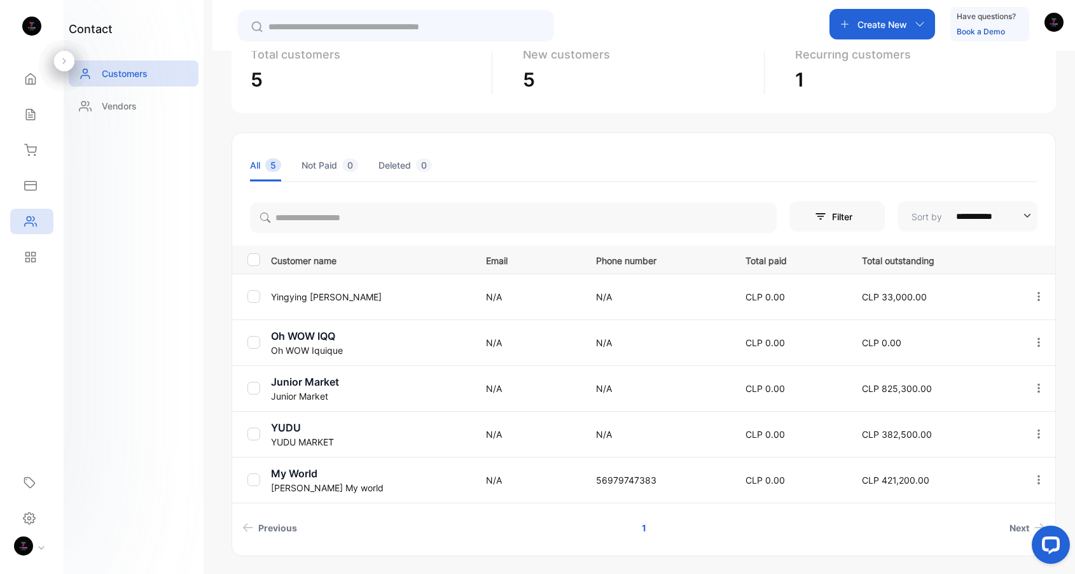
scroll to position [106, 0]
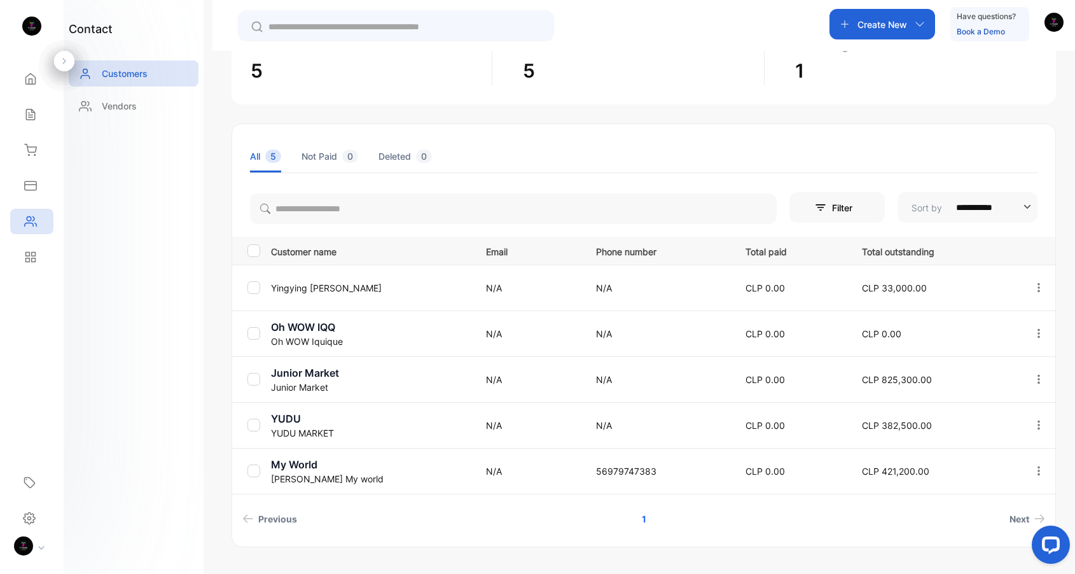
click at [486, 332] on p "N/A" at bounding box center [528, 333] width 84 height 13
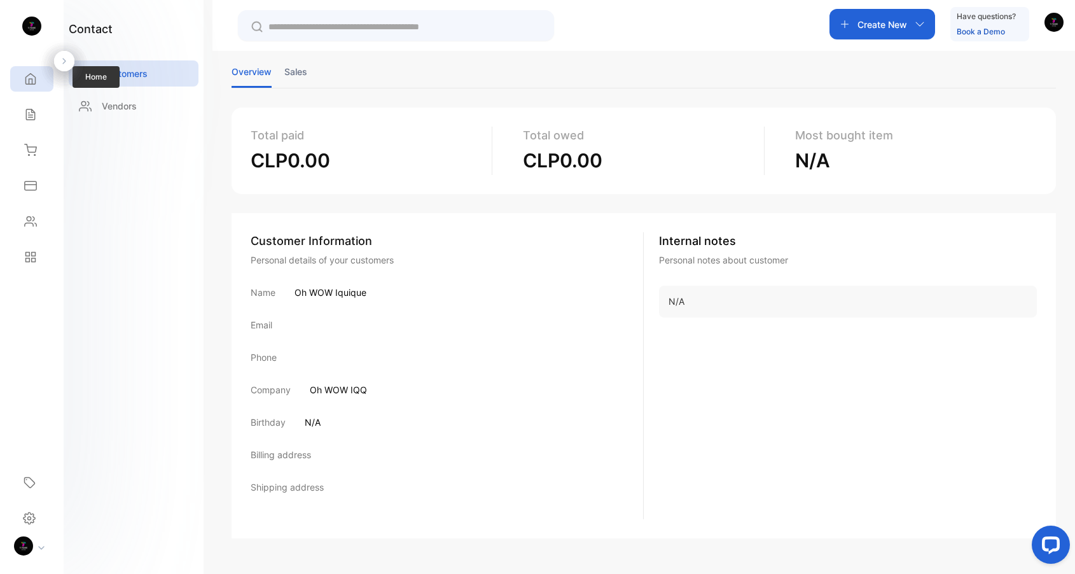
click at [27, 78] on icon at bounding box center [30, 79] width 13 height 13
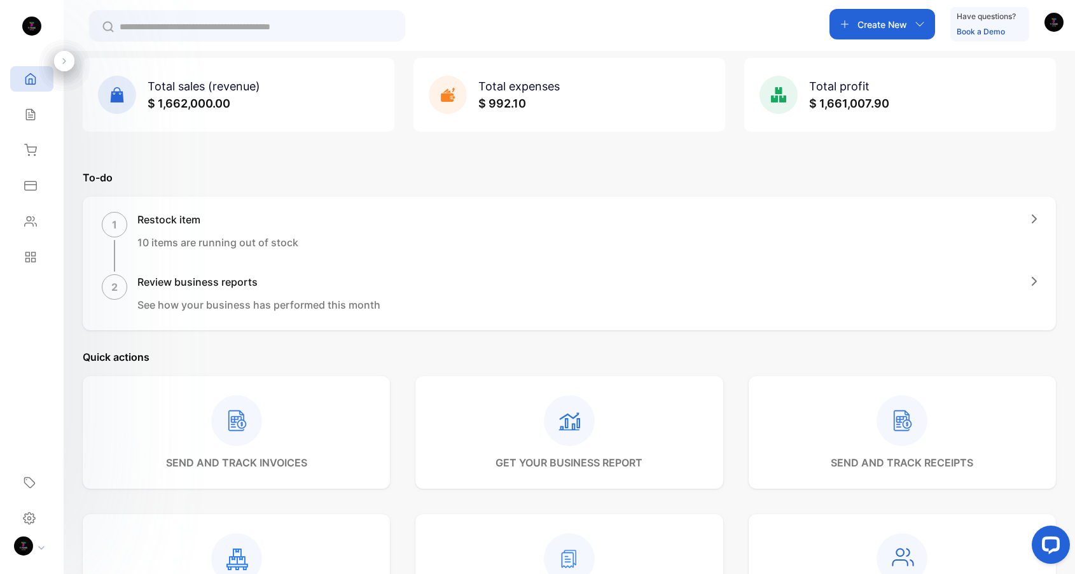
scroll to position [148, 0]
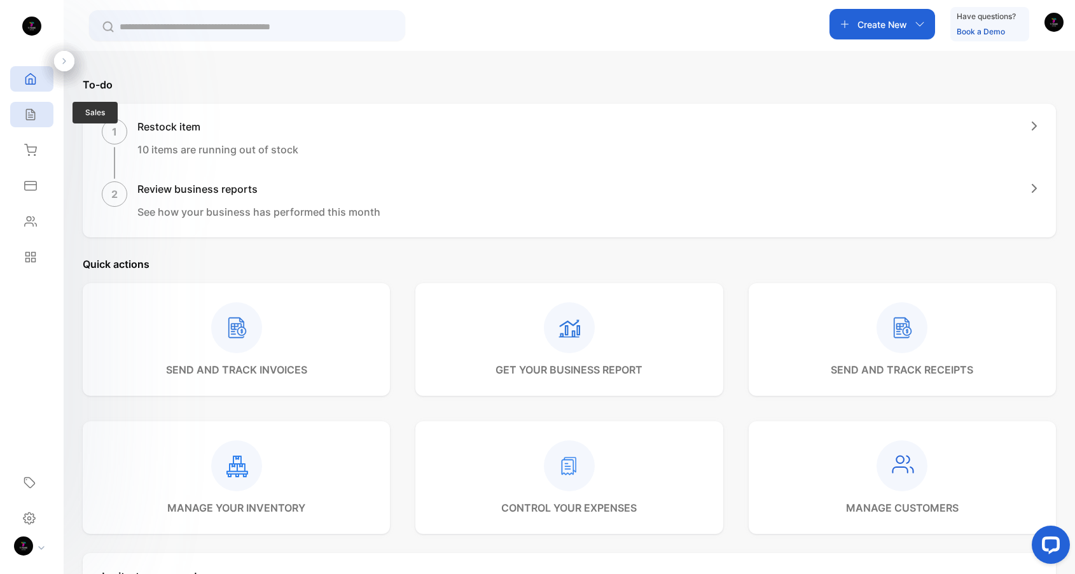
click at [28, 122] on div "Sales" at bounding box center [31, 114] width 43 height 25
